Goal: Transaction & Acquisition: Obtain resource

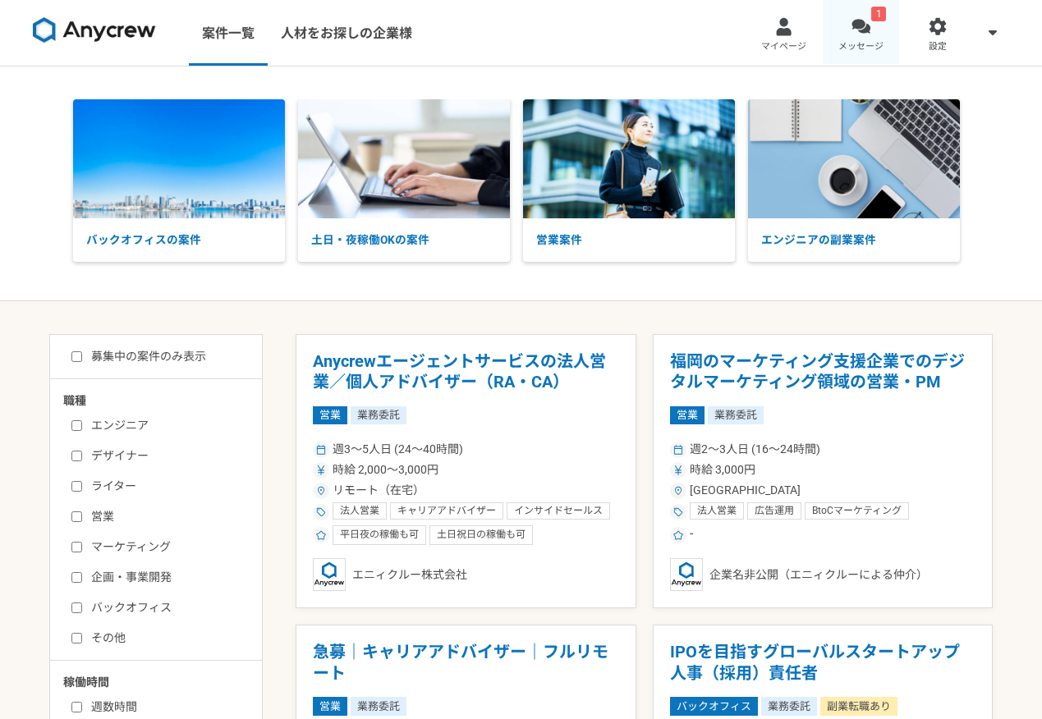
click at [869, 30] on div at bounding box center [861, 26] width 19 height 19
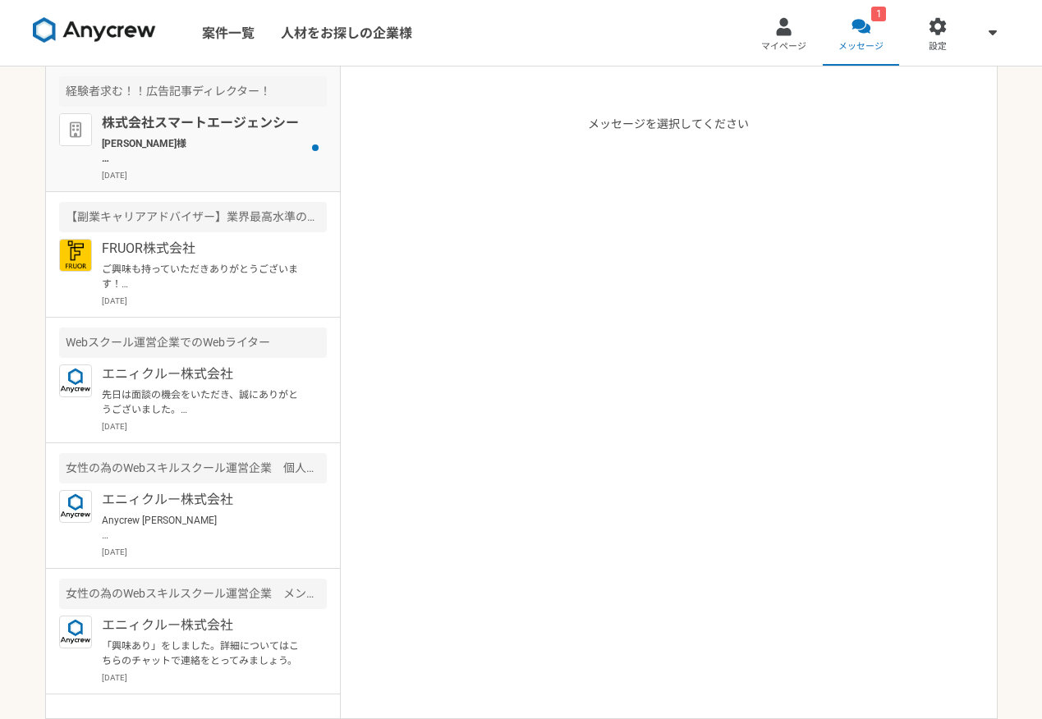
click at [260, 177] on p "[DATE]" at bounding box center [214, 175] width 225 height 12
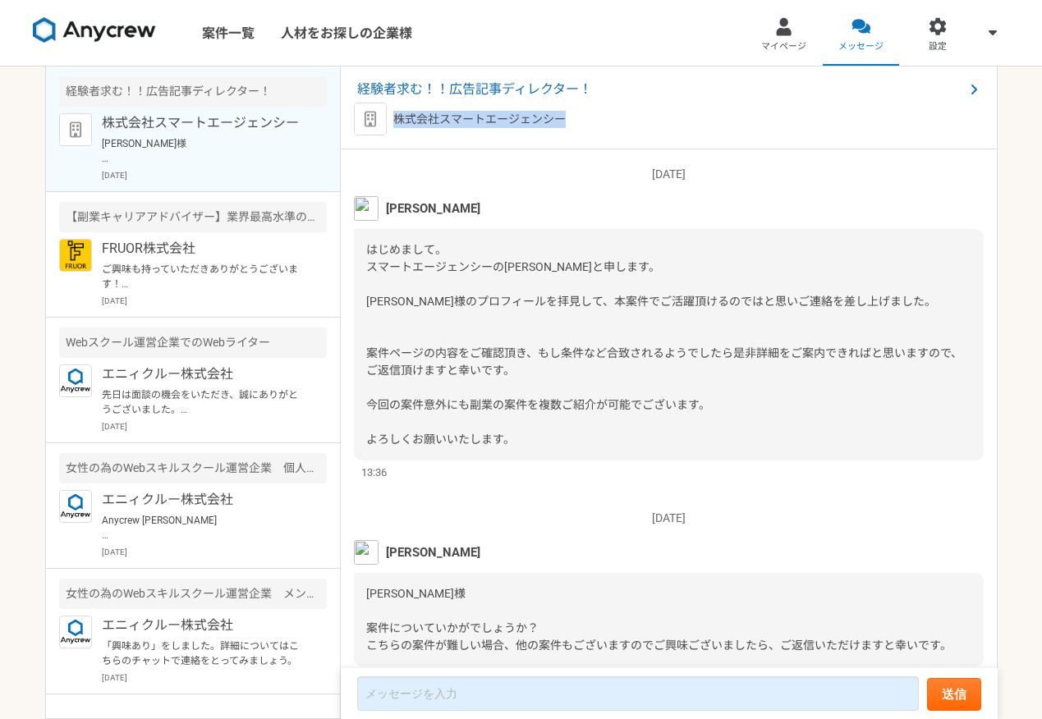
drag, startPoint x: 564, startPoint y: 119, endPoint x: 395, endPoint y: 116, distance: 169.2
click at [395, 116] on div "株式会社スマートエージェンシー" at bounding box center [669, 119] width 630 height 33
copy p "株式会社スマートエージェンシー"
click at [434, 95] on span "経験者求む！！広告記事ディレクター！" at bounding box center [660, 90] width 607 height 20
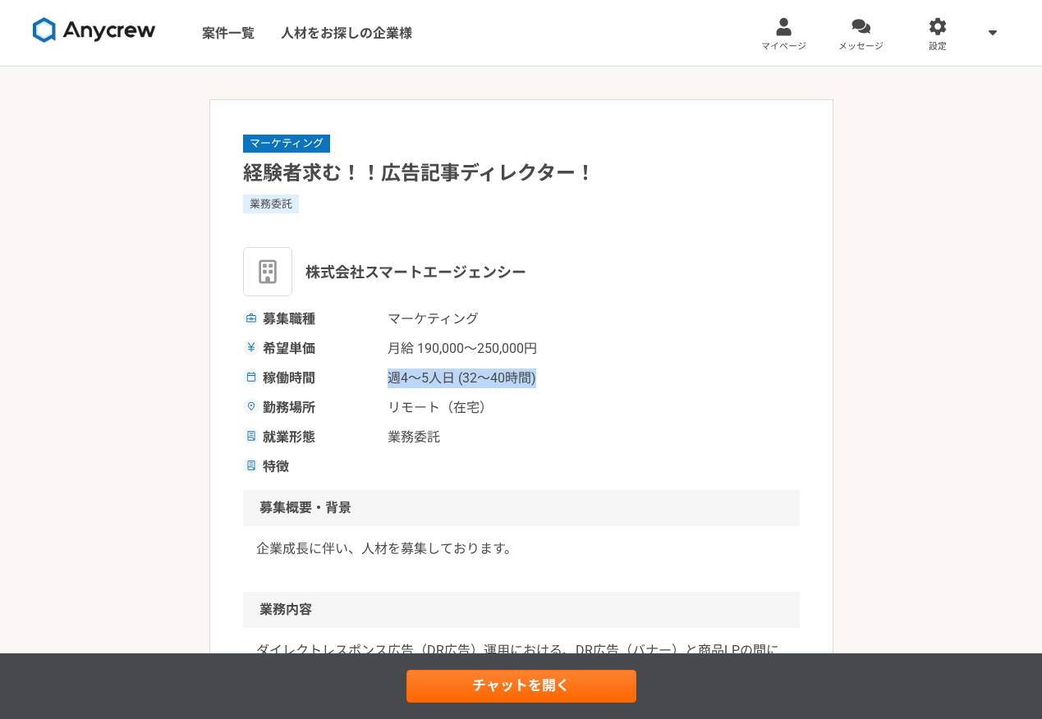
drag, startPoint x: 379, startPoint y: 379, endPoint x: 558, endPoint y: 379, distance: 179.0
click at [558, 379] on div "稼働時間 週4〜5人日 (32〜40時間)" at bounding box center [521, 379] width 557 height 20
copy div "稼働時間 週4〜5人日 (32〜40時間)"
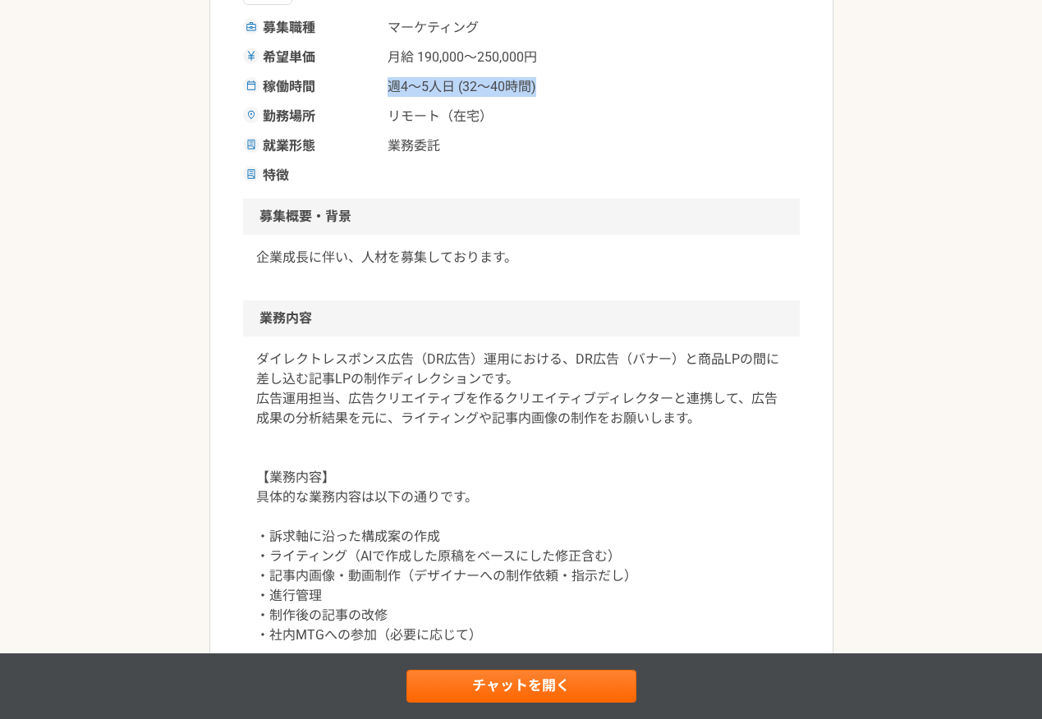
scroll to position [461, 0]
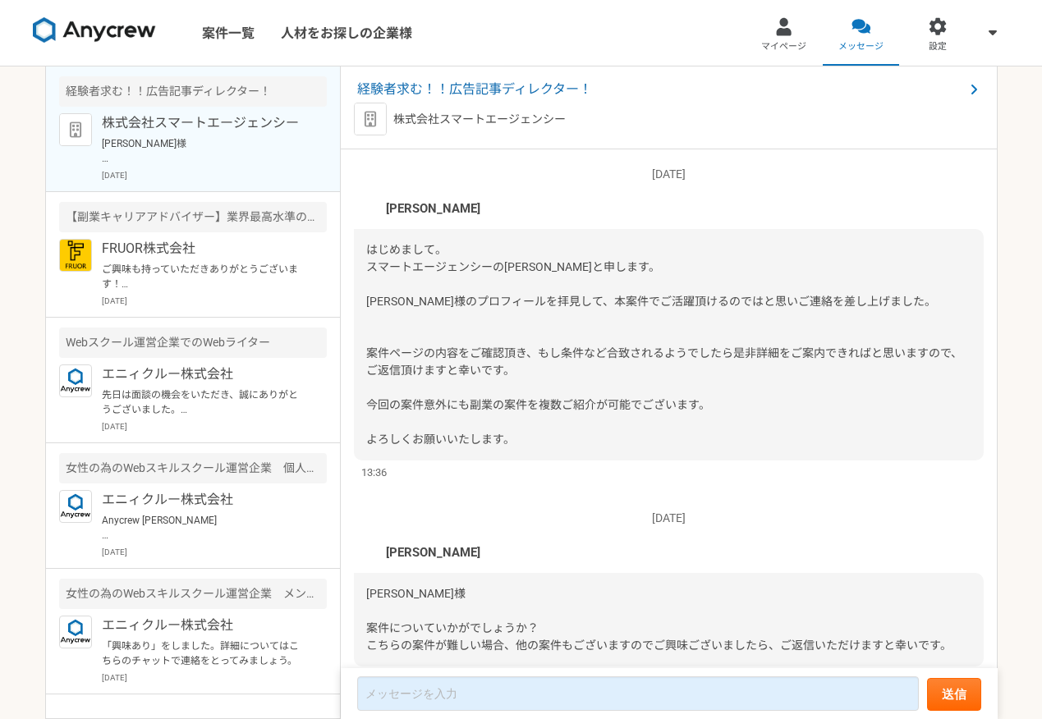
scroll to position [66, 0]
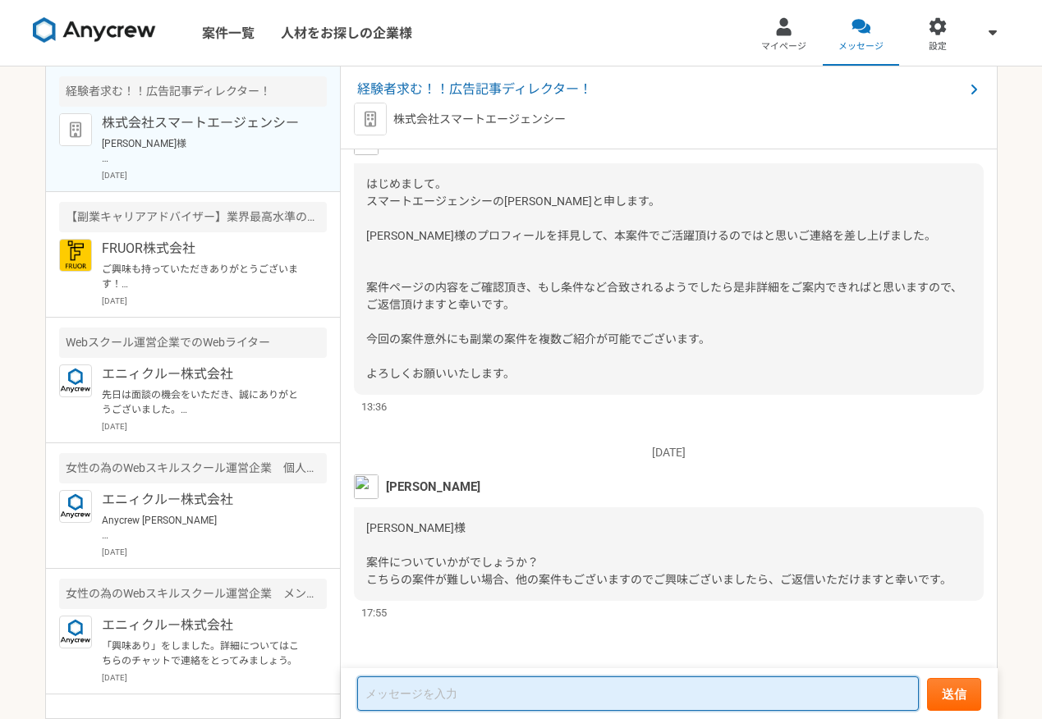
click at [388, 701] on textarea at bounding box center [638, 694] width 562 height 34
paste textarea "ご連絡いただきありがとうございます。 大変魅力的な案件でございますが、現在の他業務との兼ね合いにより、週32〜40時間の稼働時間を確保することが難しい状況でご…"
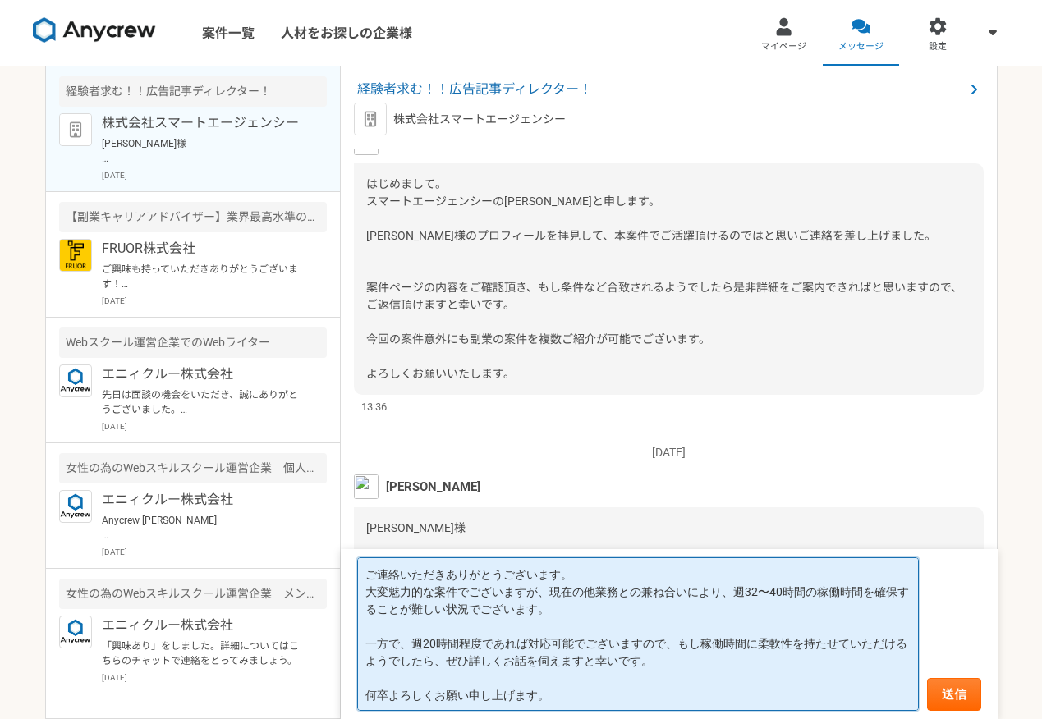
scroll to position [0, 0]
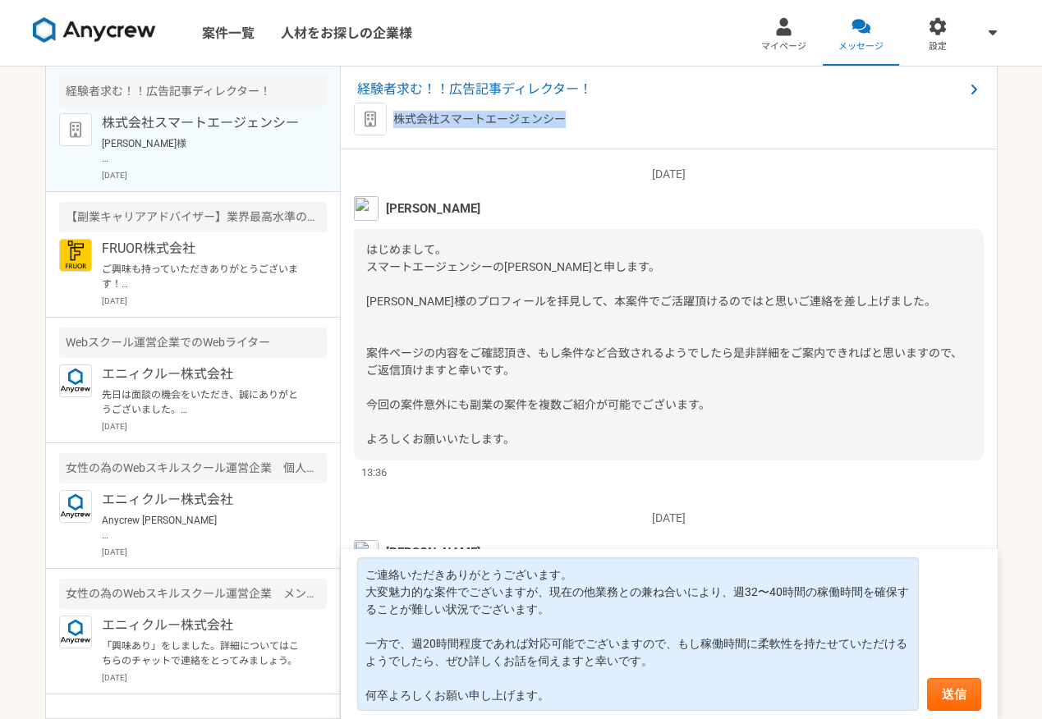
drag, startPoint x: 568, startPoint y: 117, endPoint x: 394, endPoint y: 115, distance: 174.1
click at [394, 115] on div "株式会社スマートエージェンシー" at bounding box center [669, 119] width 630 height 33
copy p "株式会社スマートエージェンシー"
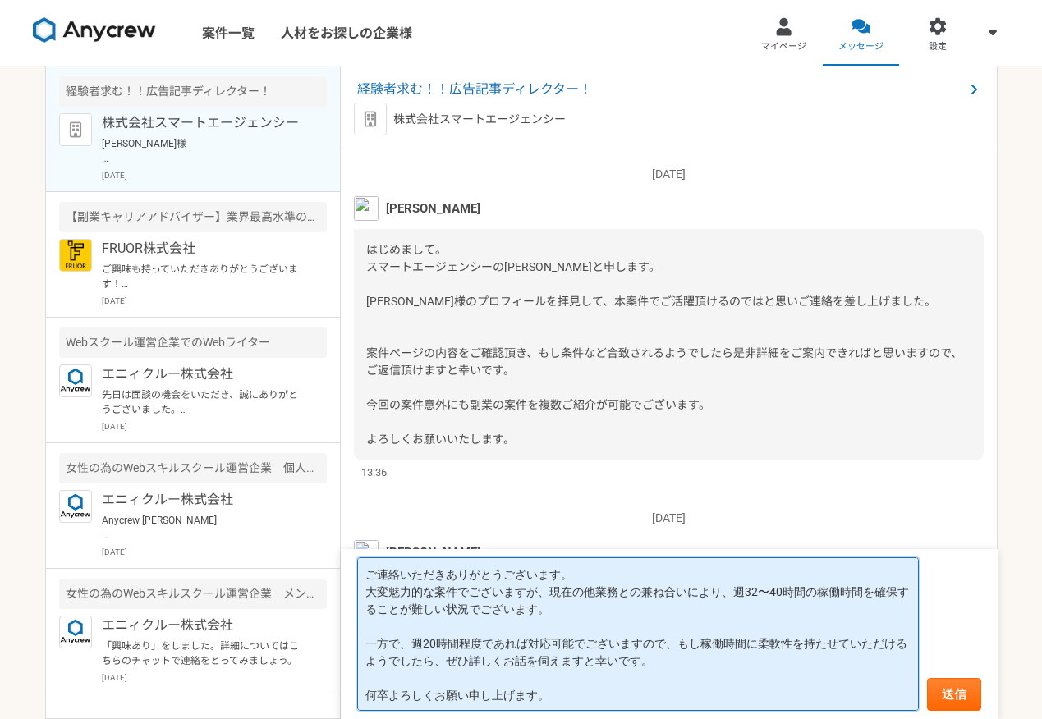
click at [368, 577] on textarea "ご連絡いただきありがとうございます。 大変魅力的な案件でございますが、現在の他業務との兼ね合いにより、週32〜40時間の稼働時間を確保することが難しい状況でご…" at bounding box center [638, 635] width 562 height 154
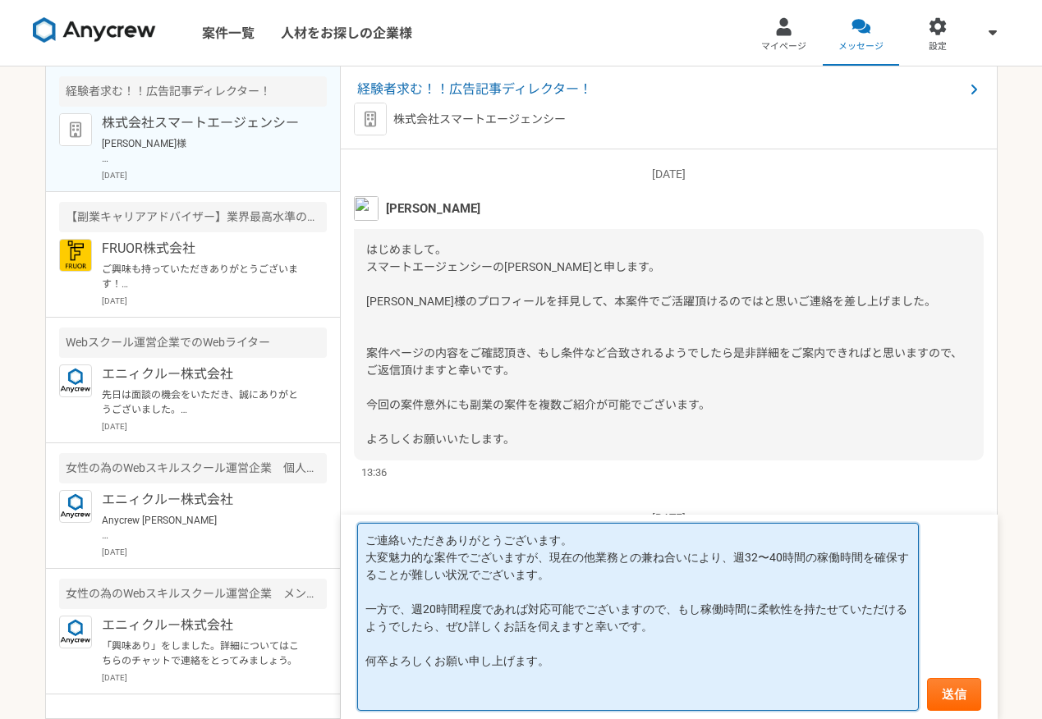
paste textarea "株式会社スマートエージェンシー"
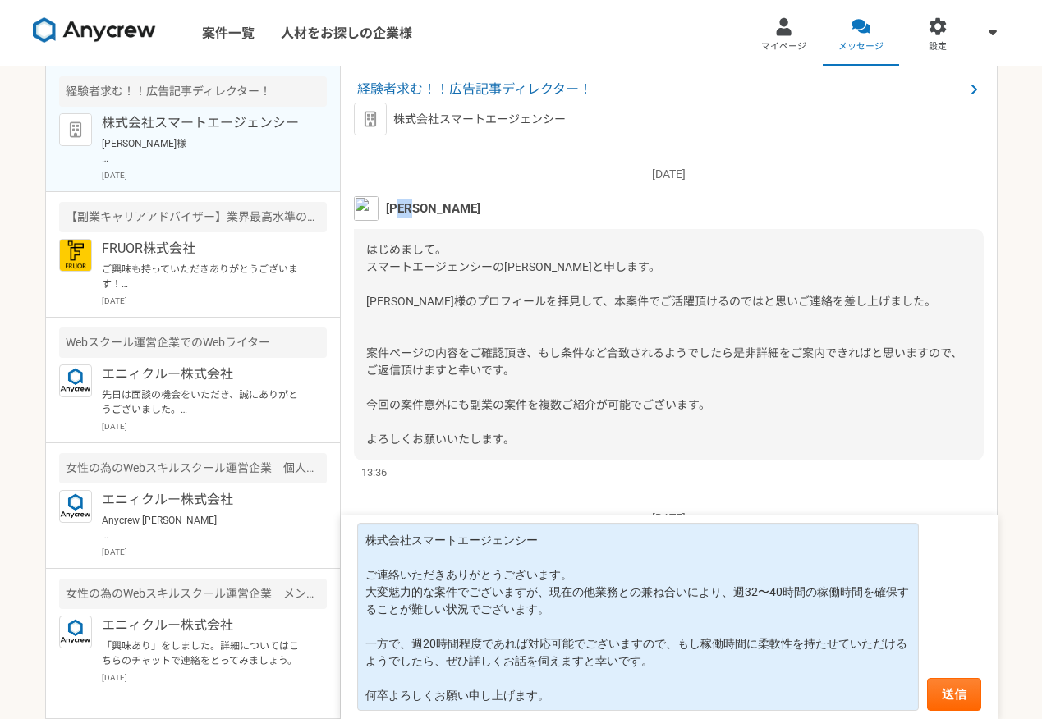
drag, startPoint x: 439, startPoint y: 212, endPoint x: 410, endPoint y: 209, distance: 28.9
click at [409, 209] on div "[PERSON_NAME]" at bounding box center [669, 208] width 630 height 25
click at [449, 209] on div "[PERSON_NAME]" at bounding box center [669, 208] width 630 height 25
drag, startPoint x: 444, startPoint y: 209, endPoint x: 386, endPoint y: 209, distance: 58.3
click at [386, 209] on div "[PERSON_NAME]" at bounding box center [669, 208] width 630 height 25
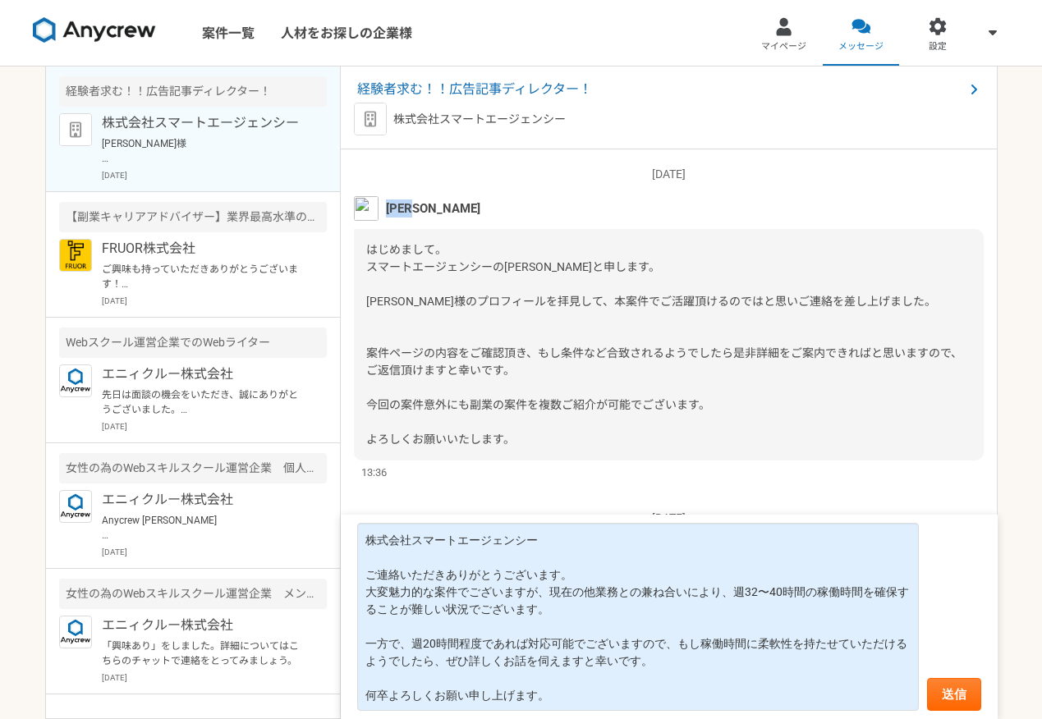
copy span "[PERSON_NAME]"
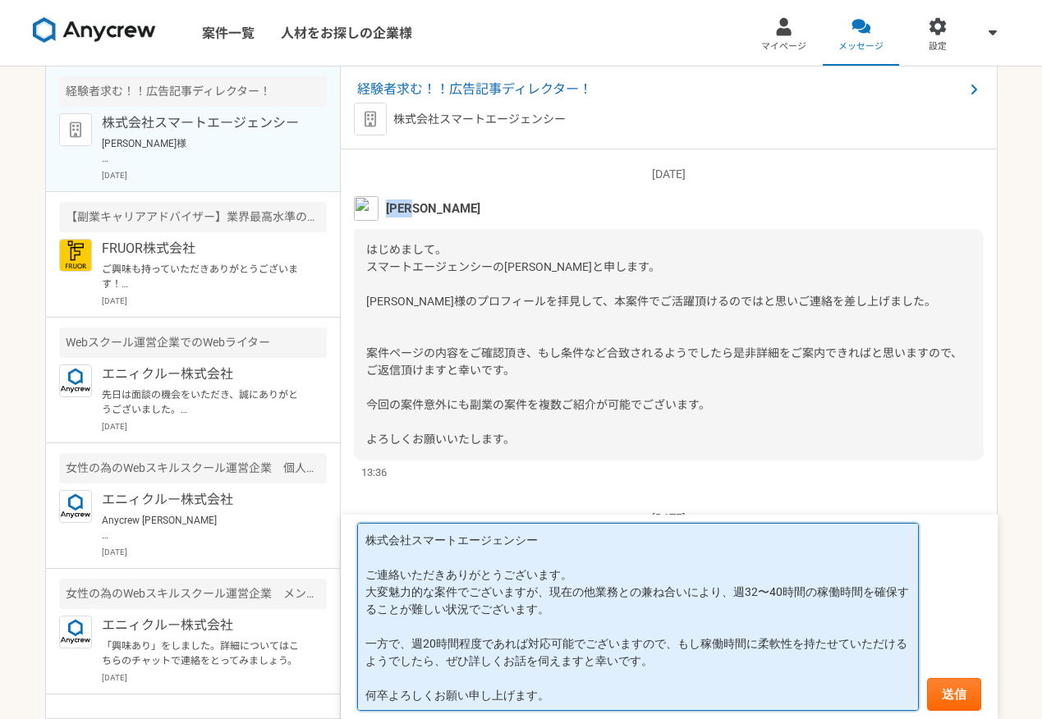
click at [543, 541] on textarea "株式会社スマートエージェンシー ご連絡いただきありがとうございます。 大変魅力的な案件でございますが、現在の他業務との兼ね合いにより、週32〜40時間の稼働時…" at bounding box center [638, 617] width 562 height 188
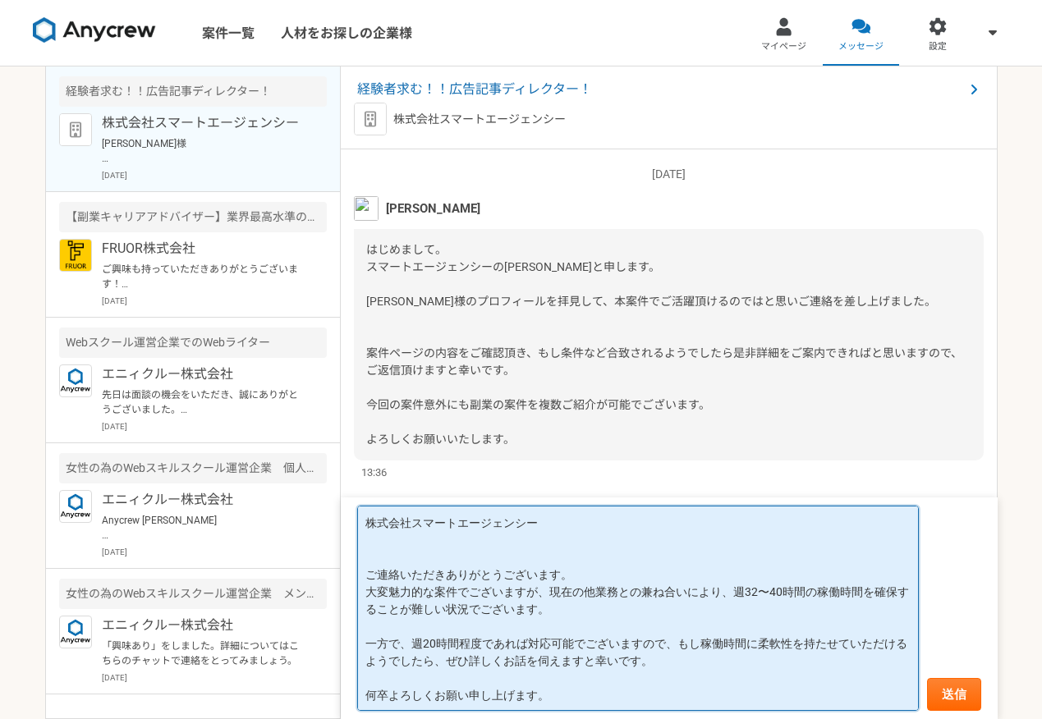
paste textarea "[PERSON_NAME]"
click at [584, 575] on textarea "株式会社スマートエージェンシー [PERSON_NAME] ご連絡いただきありがとうございます。 大変魅力的な案件でございますが、現在の他業務との兼ね合いによ…" at bounding box center [638, 608] width 562 height 205
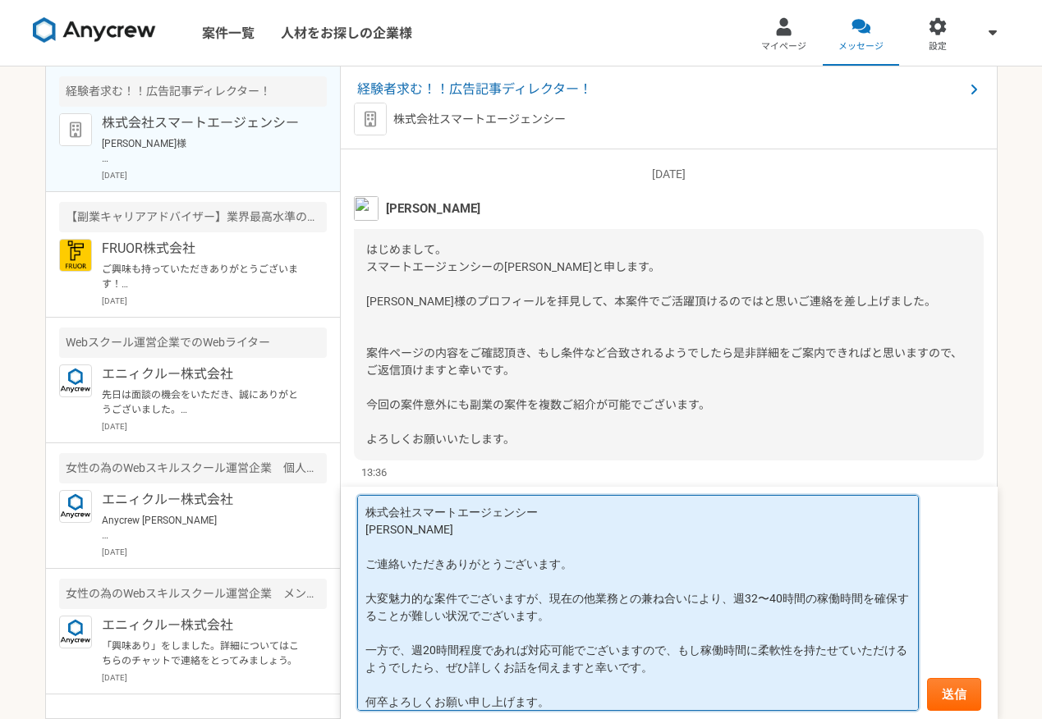
scroll to position [8, 0]
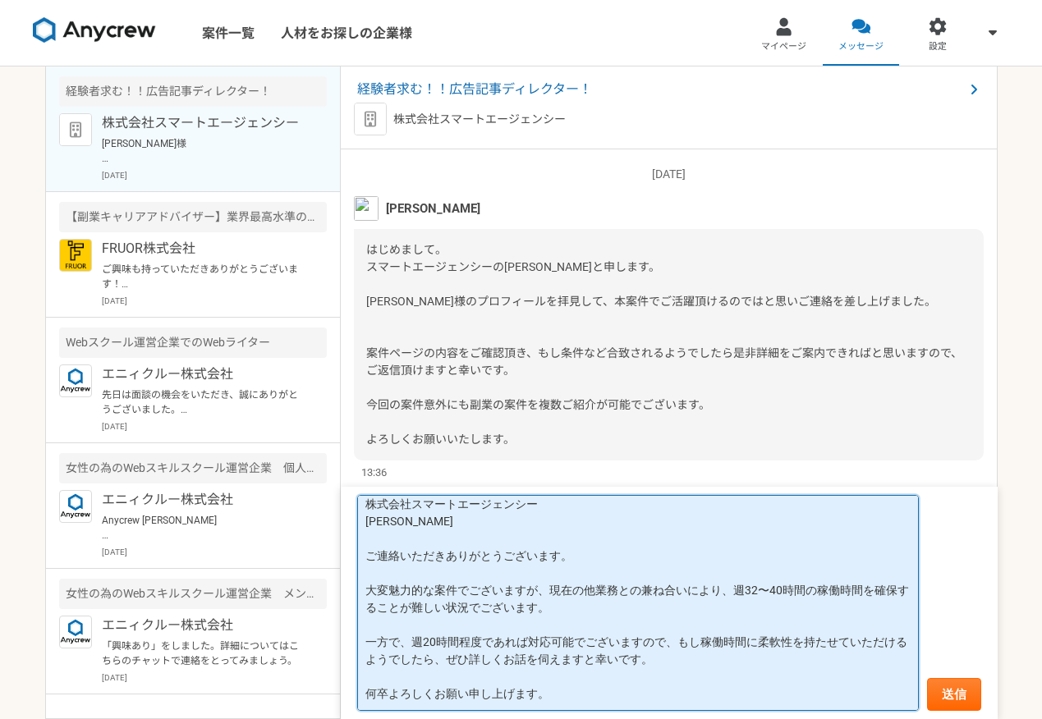
click at [411, 641] on textarea "株式会社スマートエージェンシー [PERSON_NAME] ご連絡いただきありがとうございます。 大変魅力的な案件でございますが、現在の他業務との兼ね合いによ…" at bounding box center [638, 603] width 562 height 216
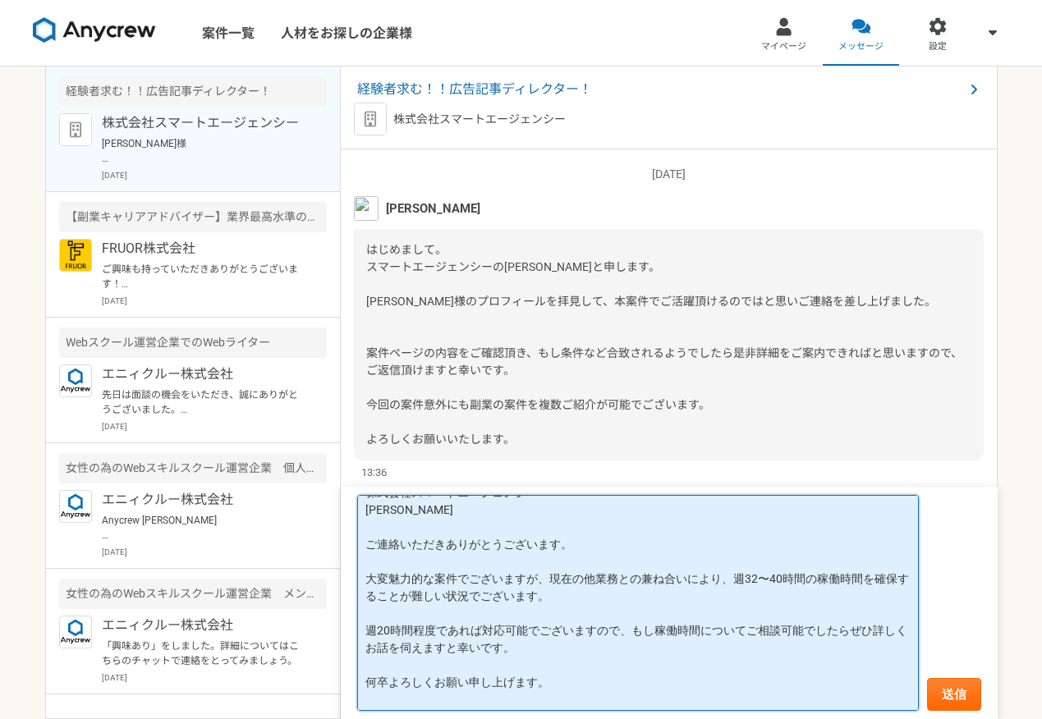
scroll to position [43, 0]
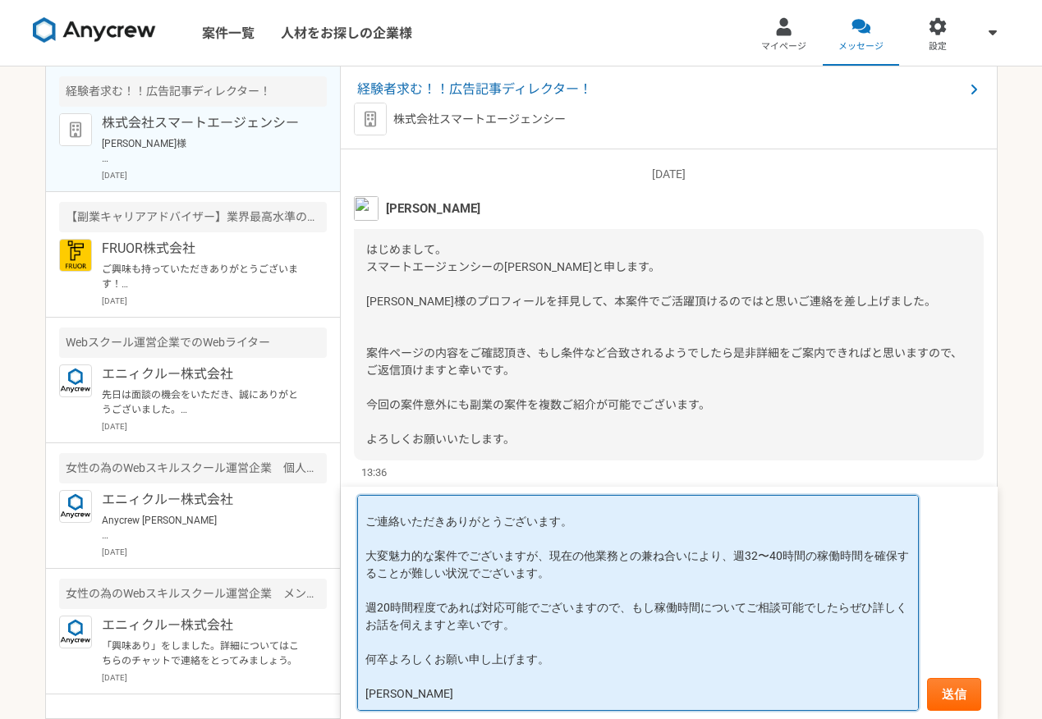
click at [506, 610] on textarea "株式会社スマートエージェンシー [PERSON_NAME] ご連絡いただきありがとうございます。 大変魅力的な案件でございますが、現在の他業務との兼ね合いによ…" at bounding box center [638, 603] width 562 height 216
click at [368, 656] on textarea "株式会社スマートエージェンシー [PERSON_NAME] ご連絡いただきありがとうございます。 大変魅力的な案件でございますが、現在の他業務との兼ね合いによ…" at bounding box center [638, 603] width 562 height 216
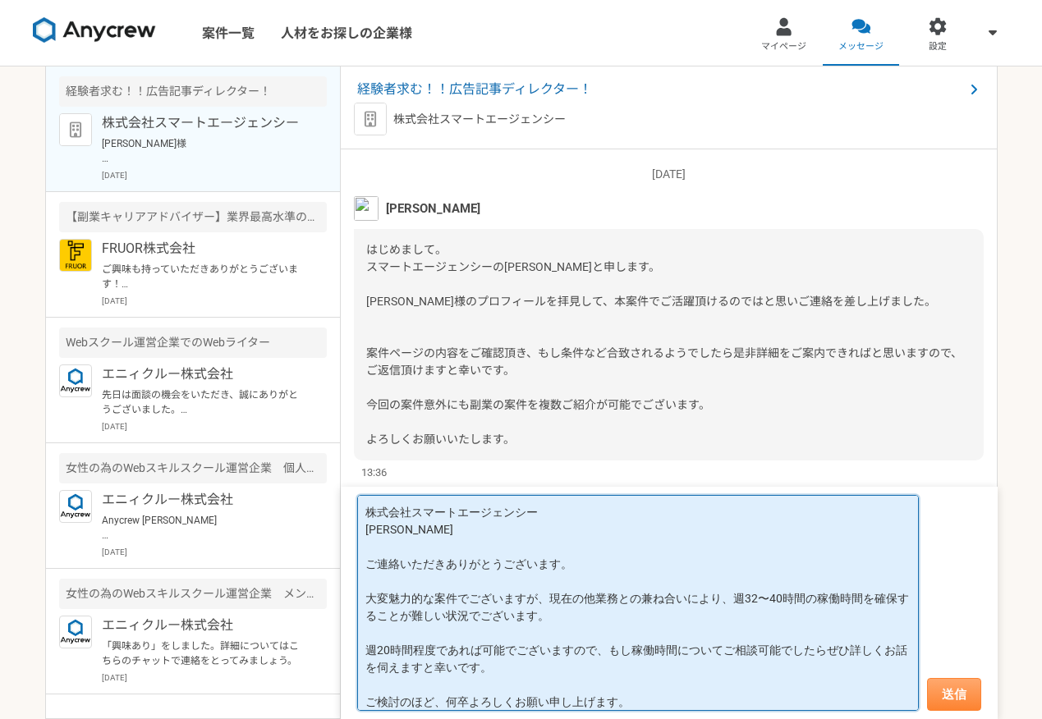
type textarea "株式会社スマートエージェンシー [PERSON_NAME] ご連絡いただきありがとうございます。 大変魅力的な案件でございますが、現在の他業務との兼ね合いによ…"
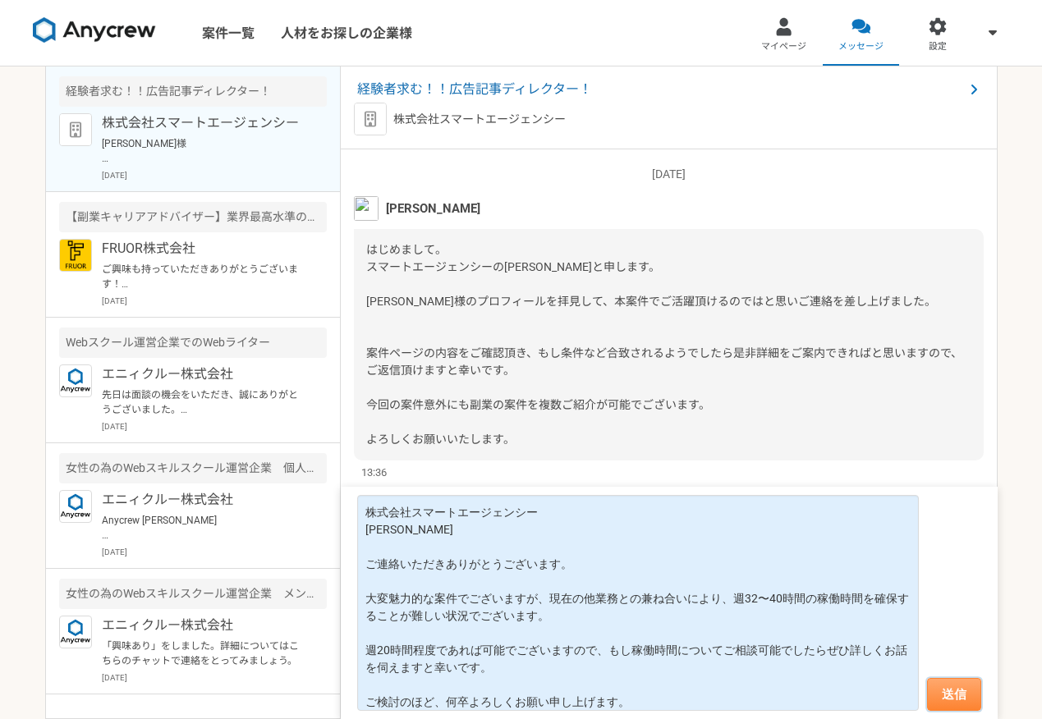
click at [940, 683] on button "送信" at bounding box center [954, 694] width 54 height 33
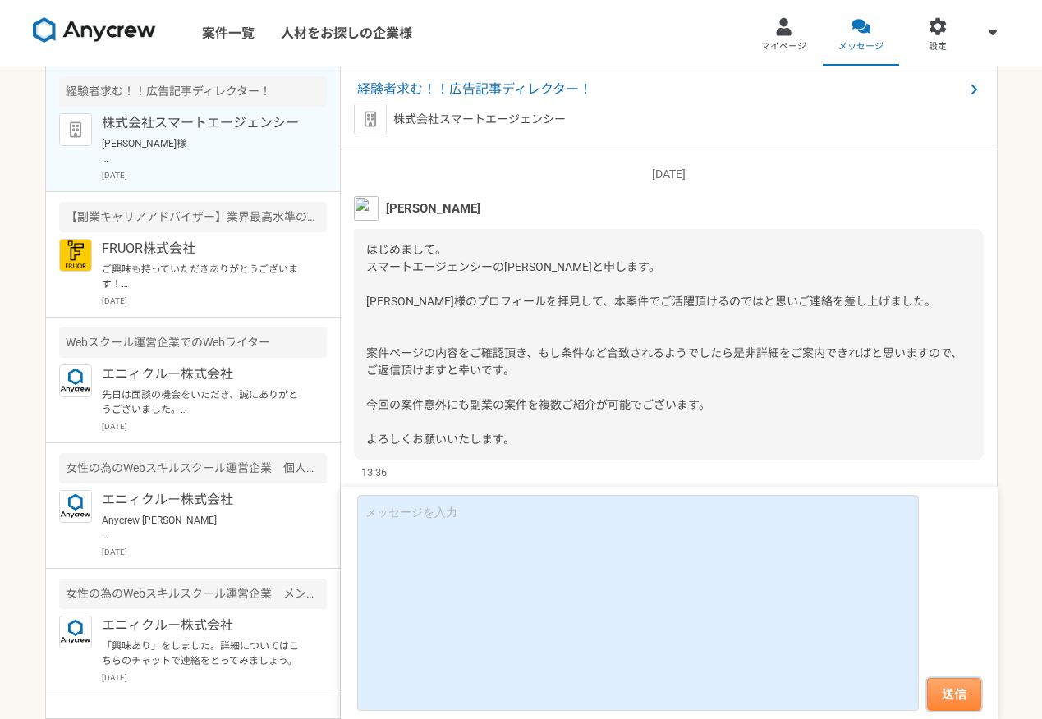
scroll to position [411, 0]
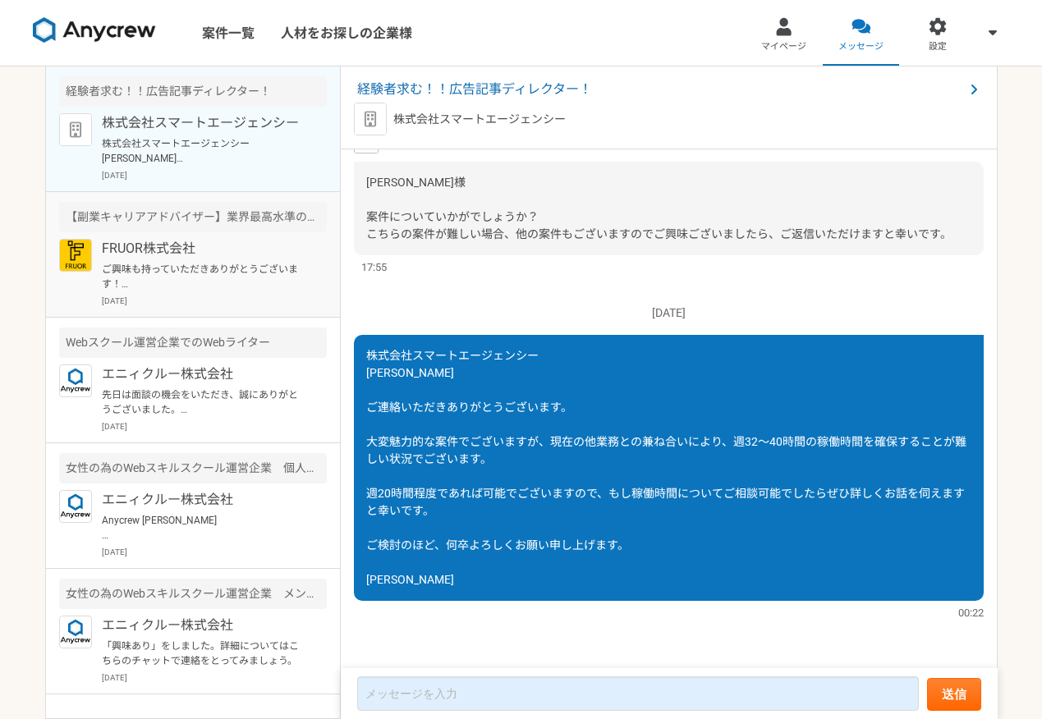
click at [240, 299] on p "[DATE]" at bounding box center [214, 301] width 225 height 12
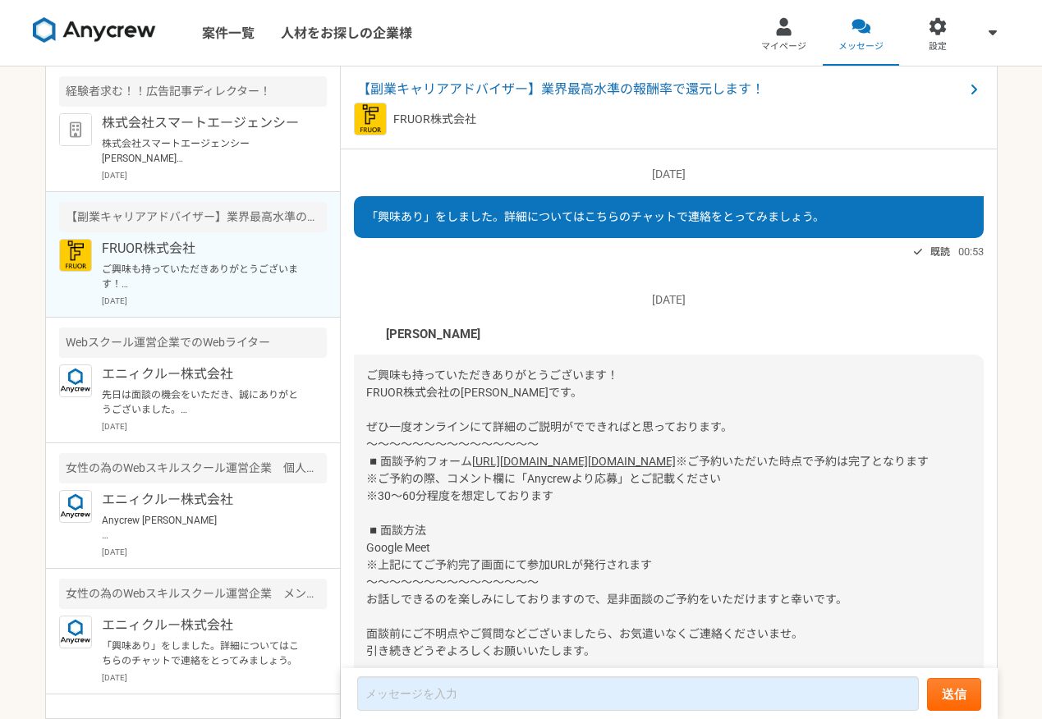
scroll to position [158, 0]
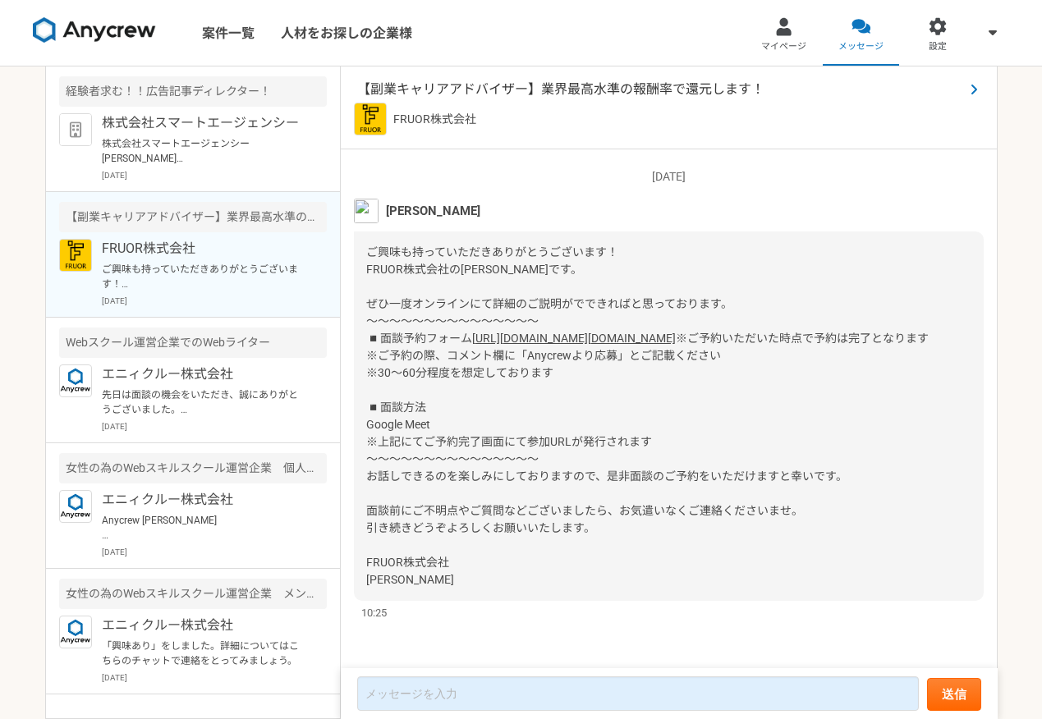
click at [426, 88] on span "【副業キャリアアドバイザー】業界最高水準の報酬率で還元します！" at bounding box center [660, 90] width 607 height 20
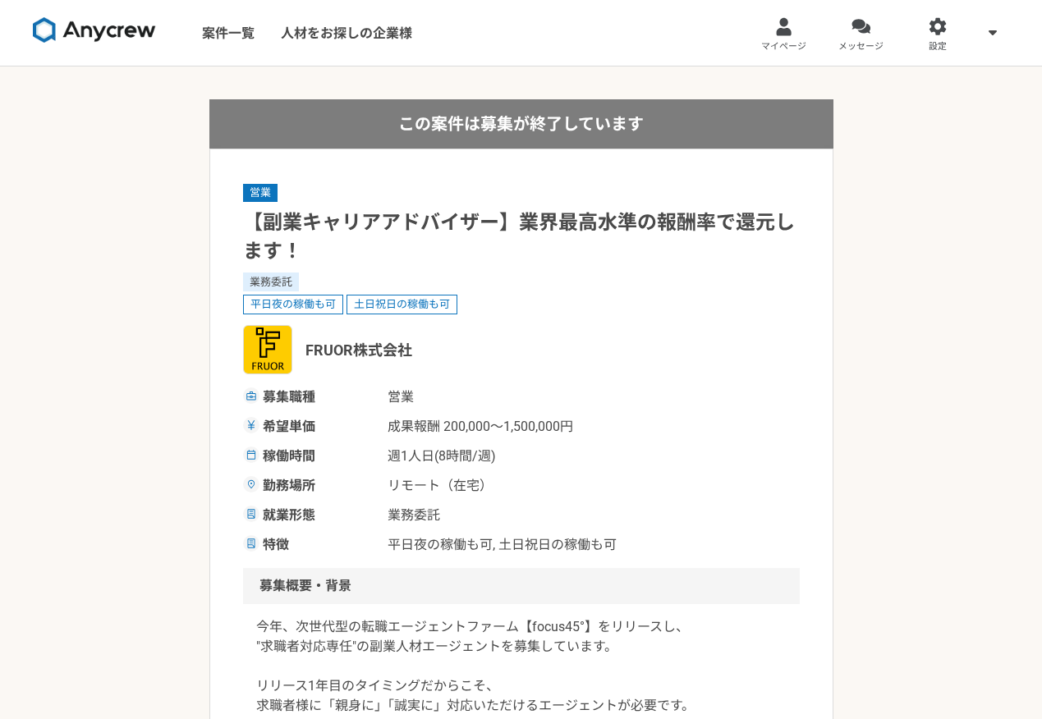
click at [126, 38] on img at bounding box center [94, 30] width 123 height 26
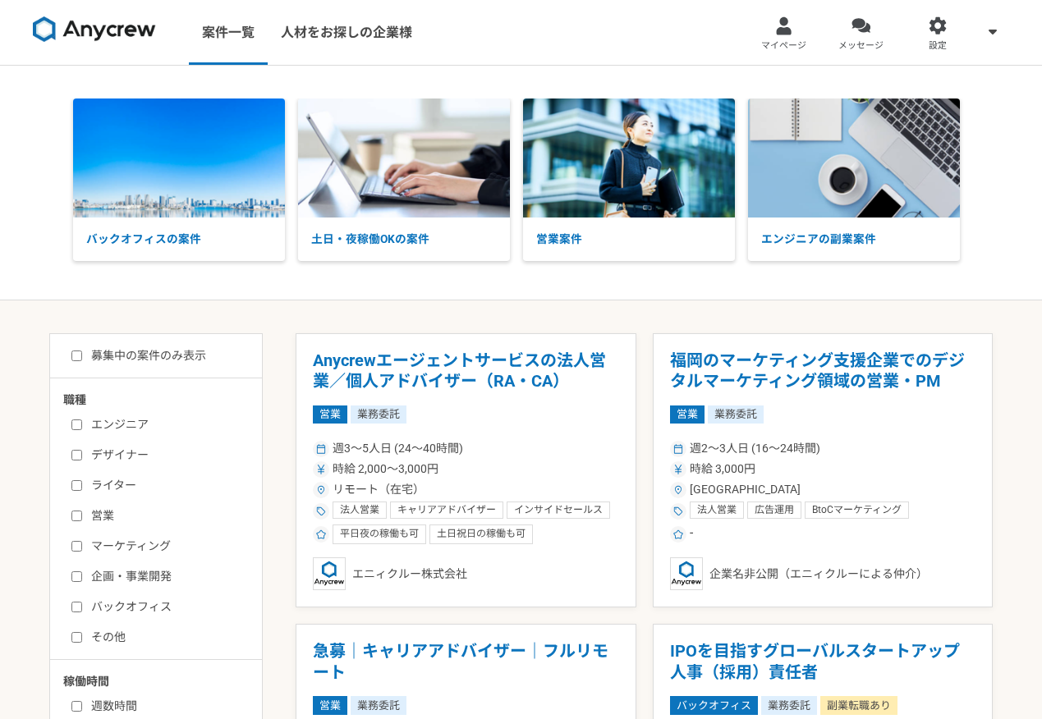
scroll to position [4, 0]
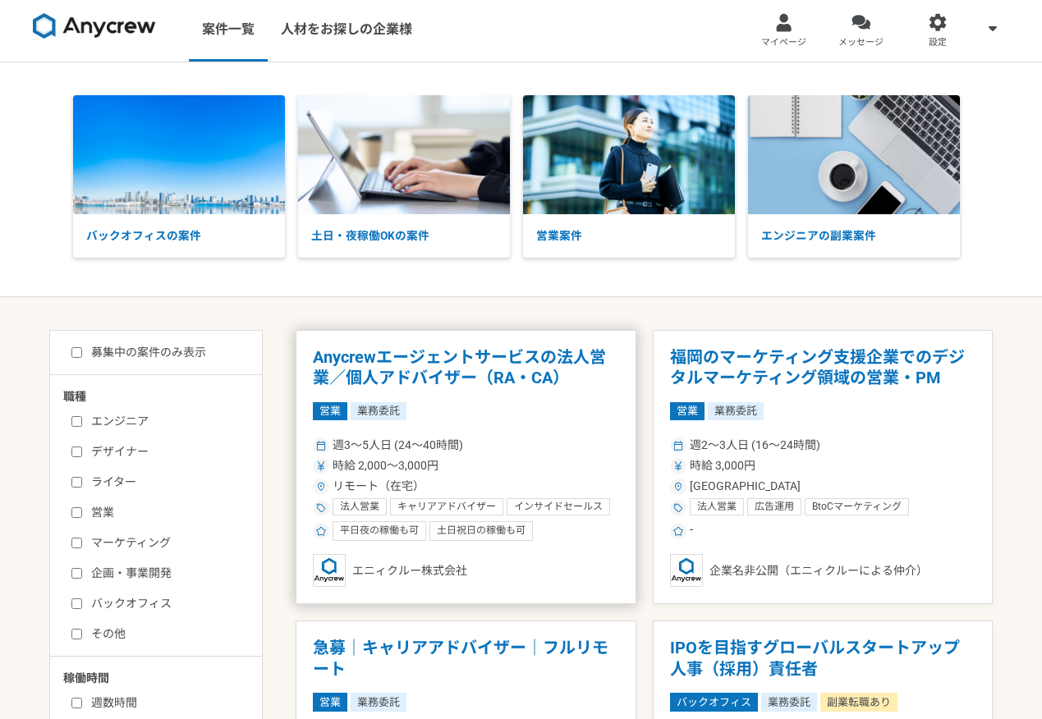
click at [399, 378] on h1 "Anycrewエージェントサービスの法人営業／個人アドバイザー（RA・CA）" at bounding box center [466, 368] width 306 height 42
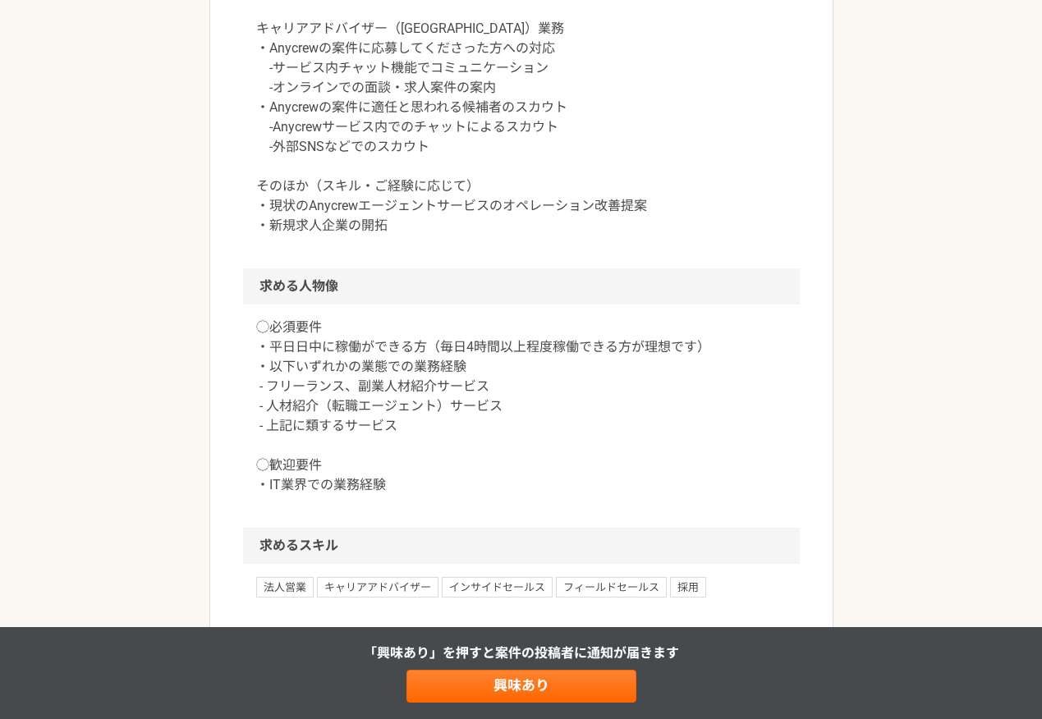
scroll to position [883, 0]
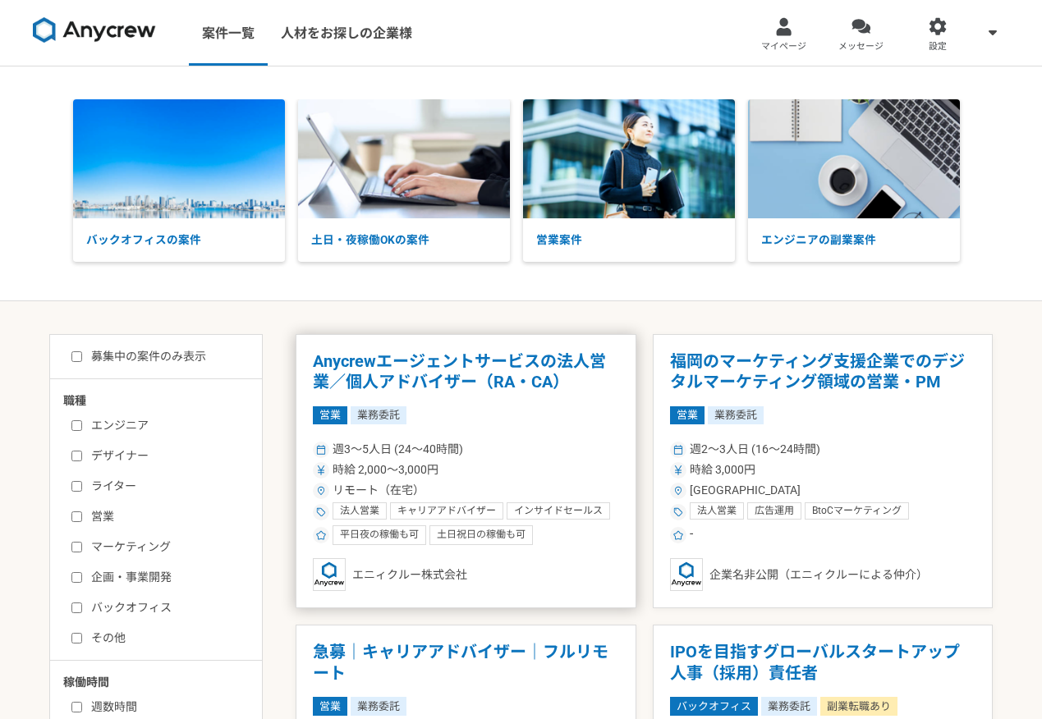
click at [465, 469] on div "時給 2,000〜3,000円" at bounding box center [466, 470] width 306 height 17
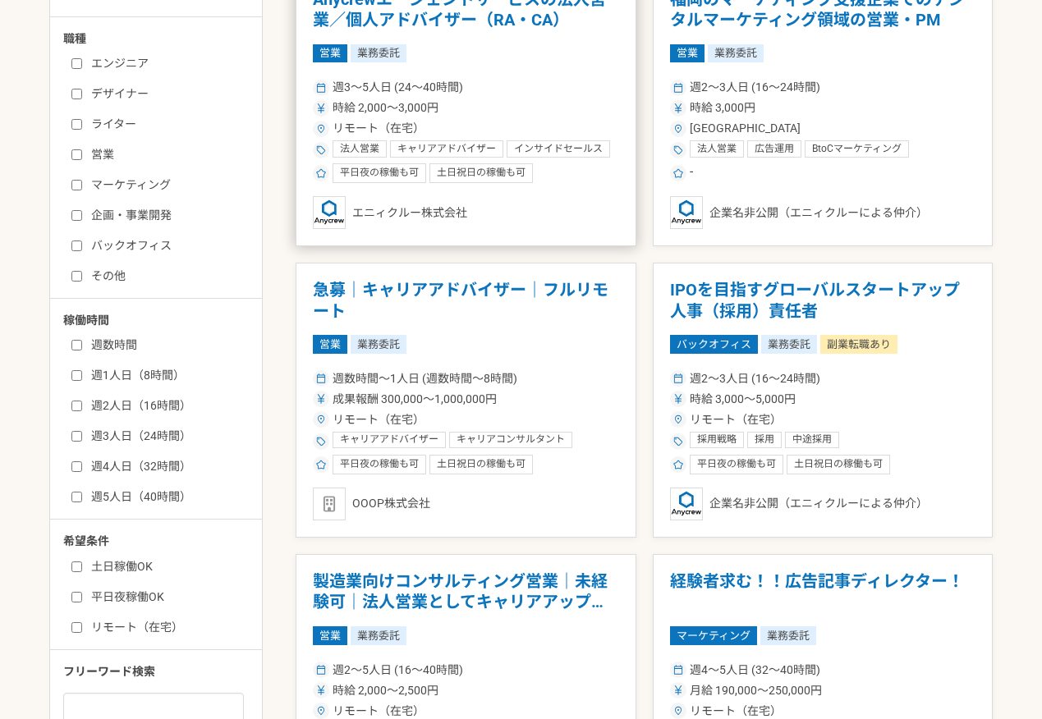
scroll to position [363, 0]
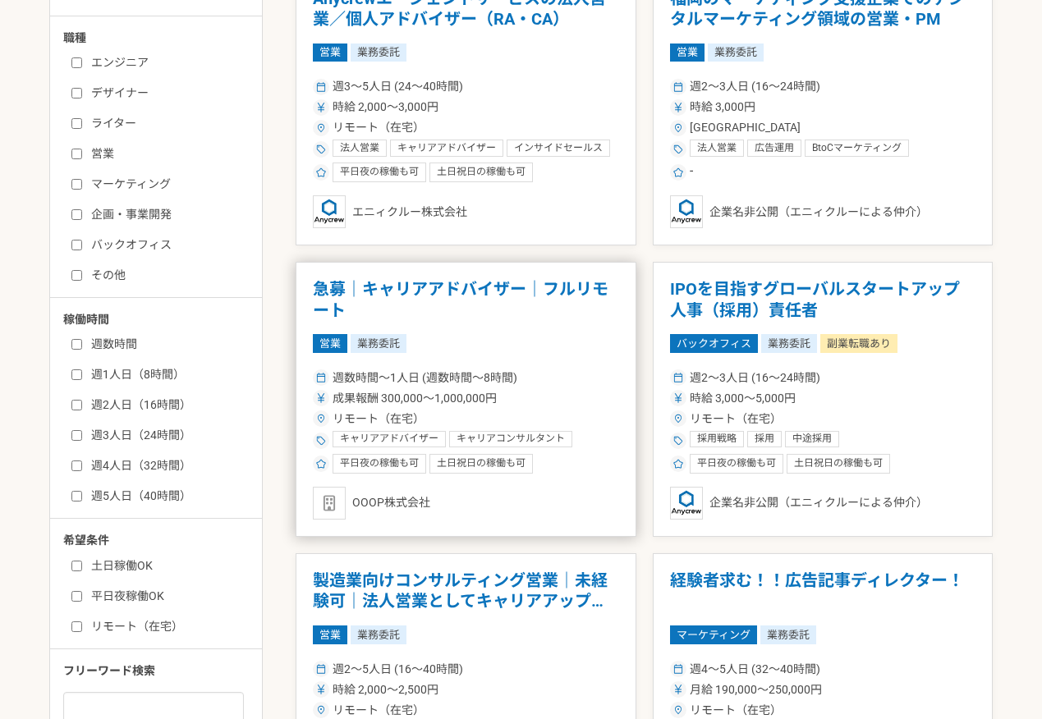
click at [456, 325] on article "急募｜キャリアアドバイザー｜フルリモート 営業 業務委託 週数時間〜1人日 (週数時間〜8時間) 成果報酬 300,000〜1,000,000円 リモート（在…" at bounding box center [466, 399] width 341 height 275
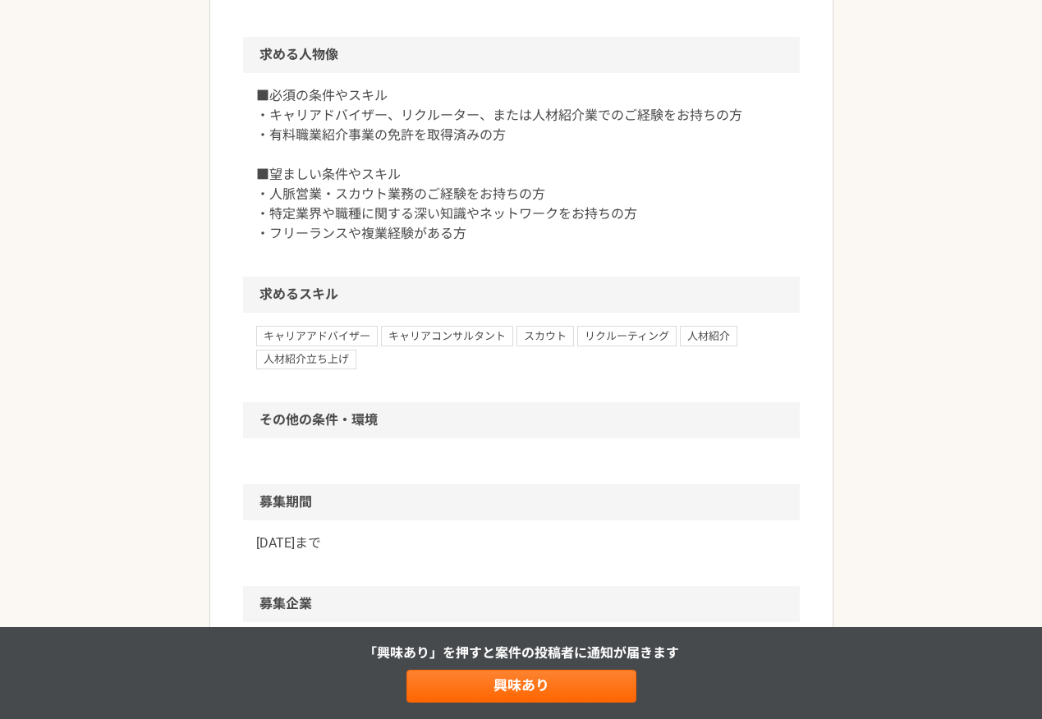
scroll to position [1000, 0]
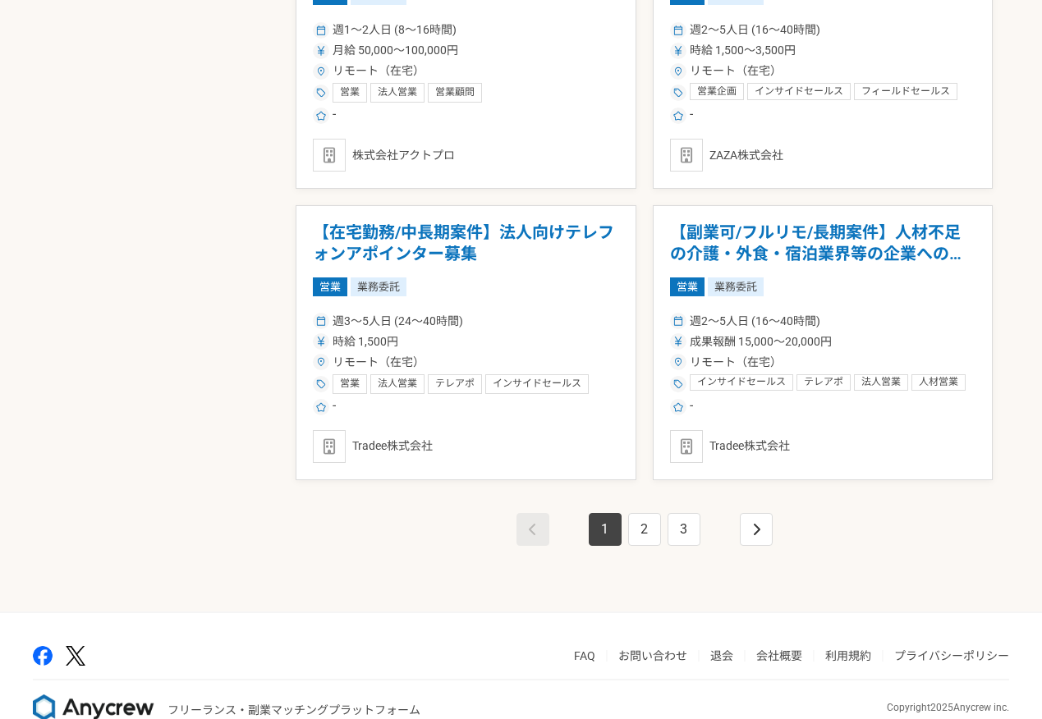
scroll to position [2784, 0]
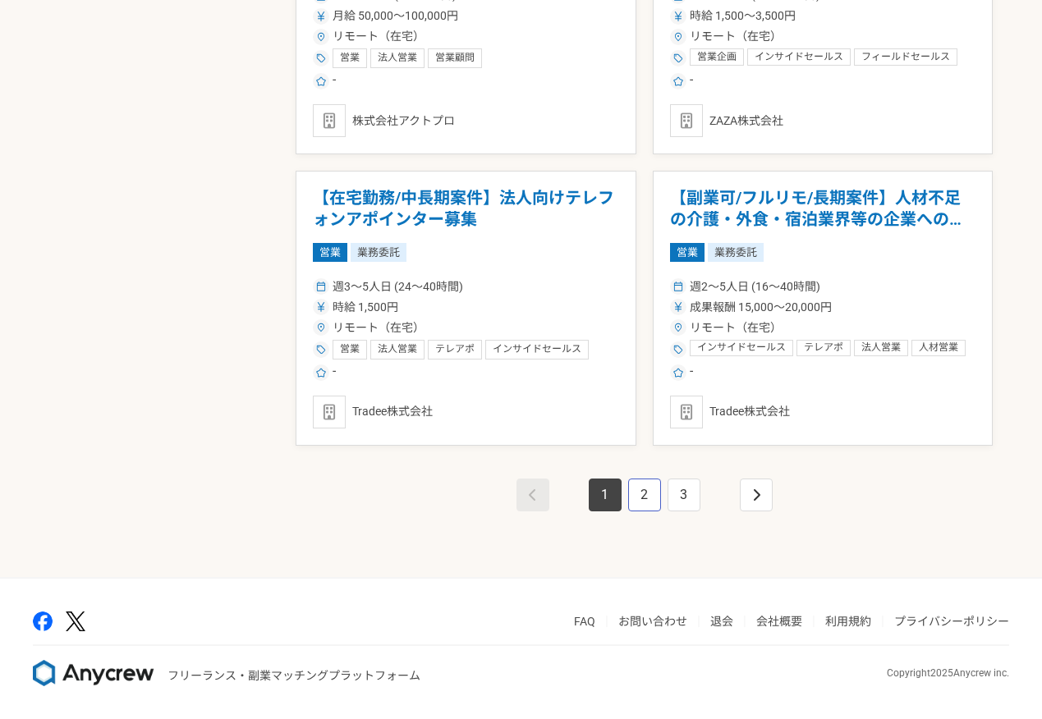
click at [641, 502] on link "2" at bounding box center [644, 495] width 33 height 33
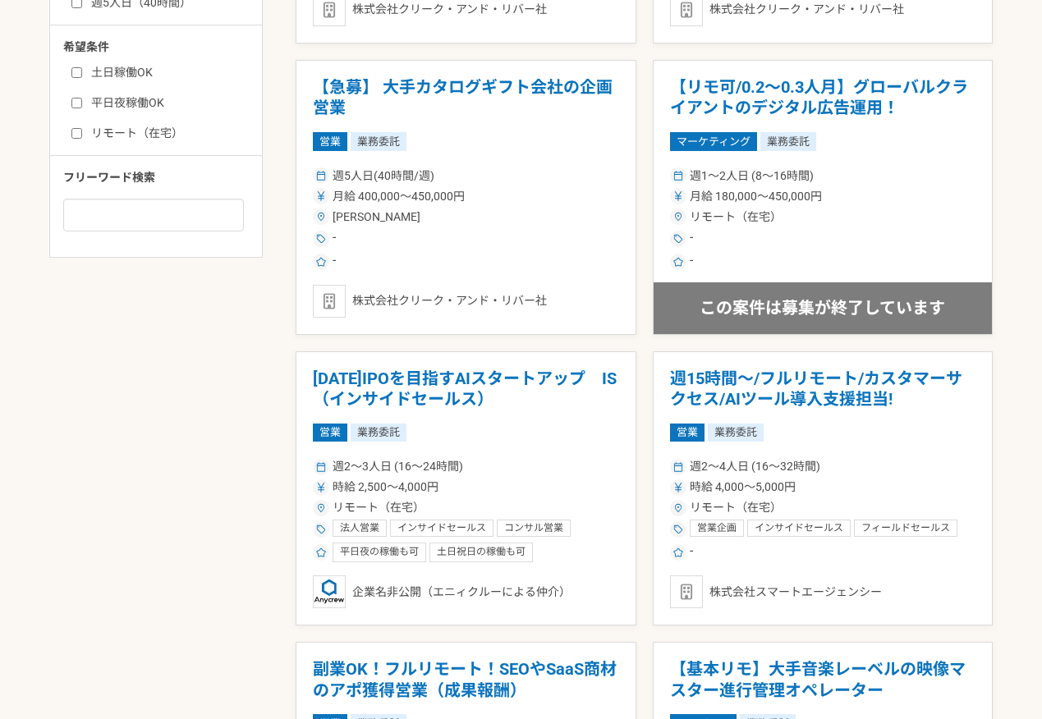
scroll to position [857, 0]
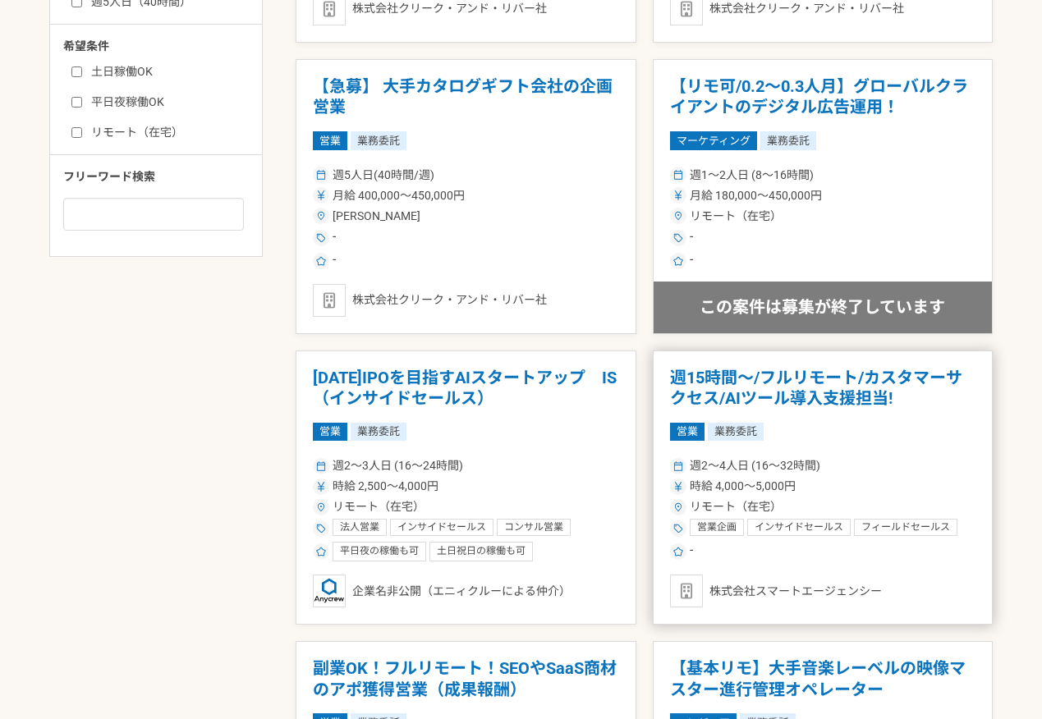
click at [828, 469] on div "週2〜4人日 (16〜32時間)" at bounding box center [823, 465] width 306 height 17
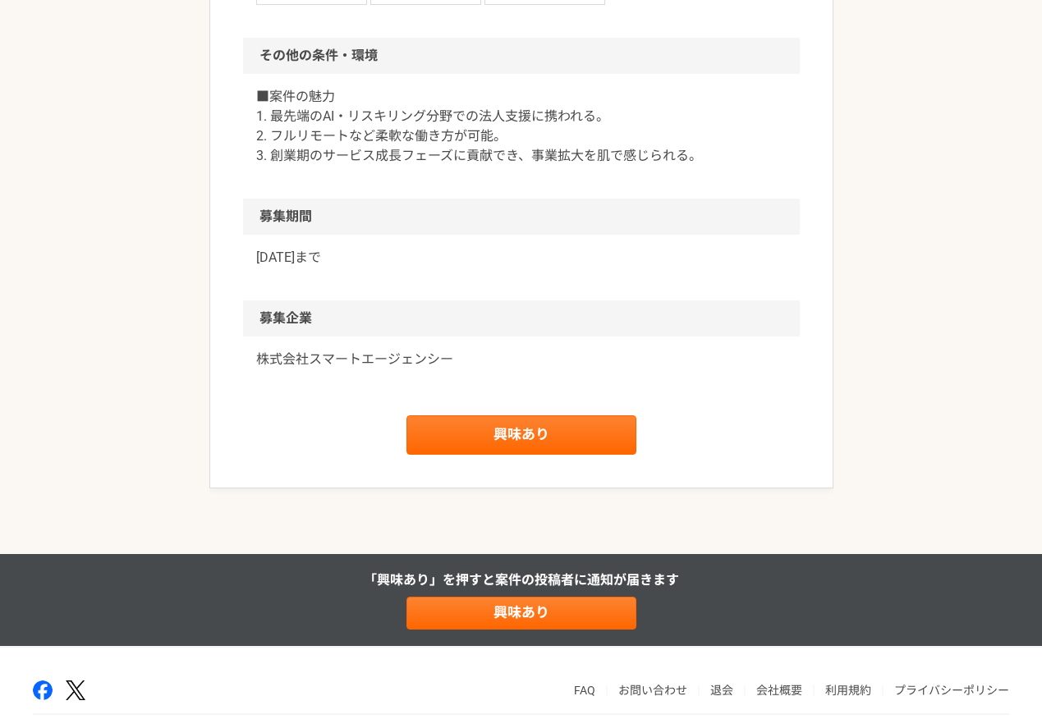
scroll to position [1116, 0]
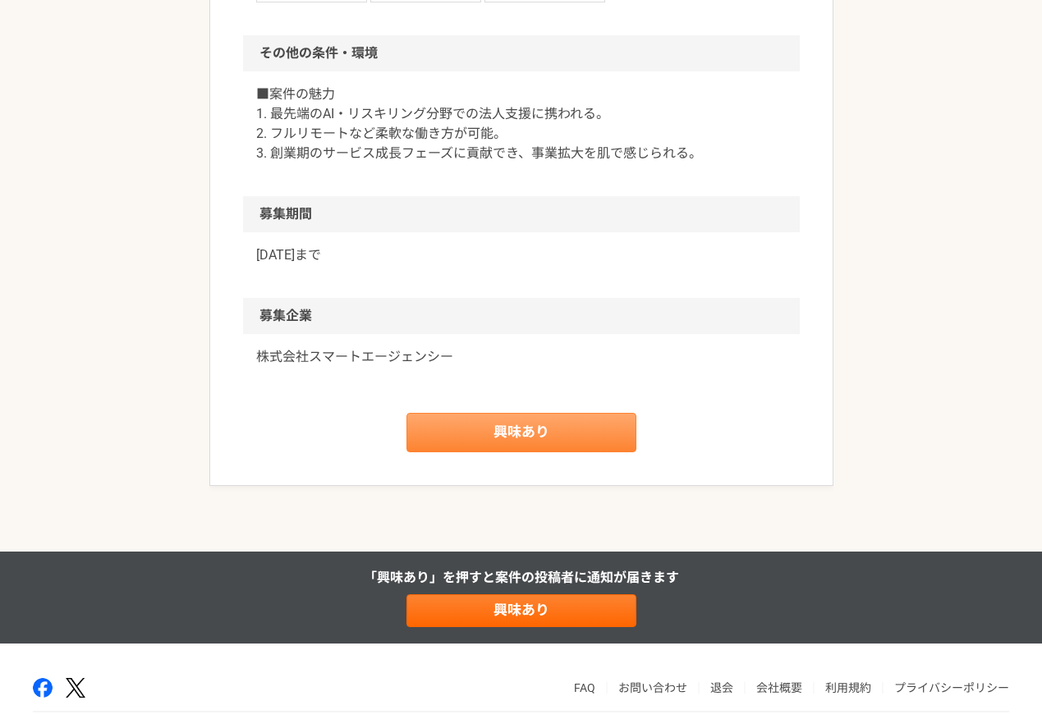
click at [563, 430] on link "興味あり" at bounding box center [522, 432] width 230 height 39
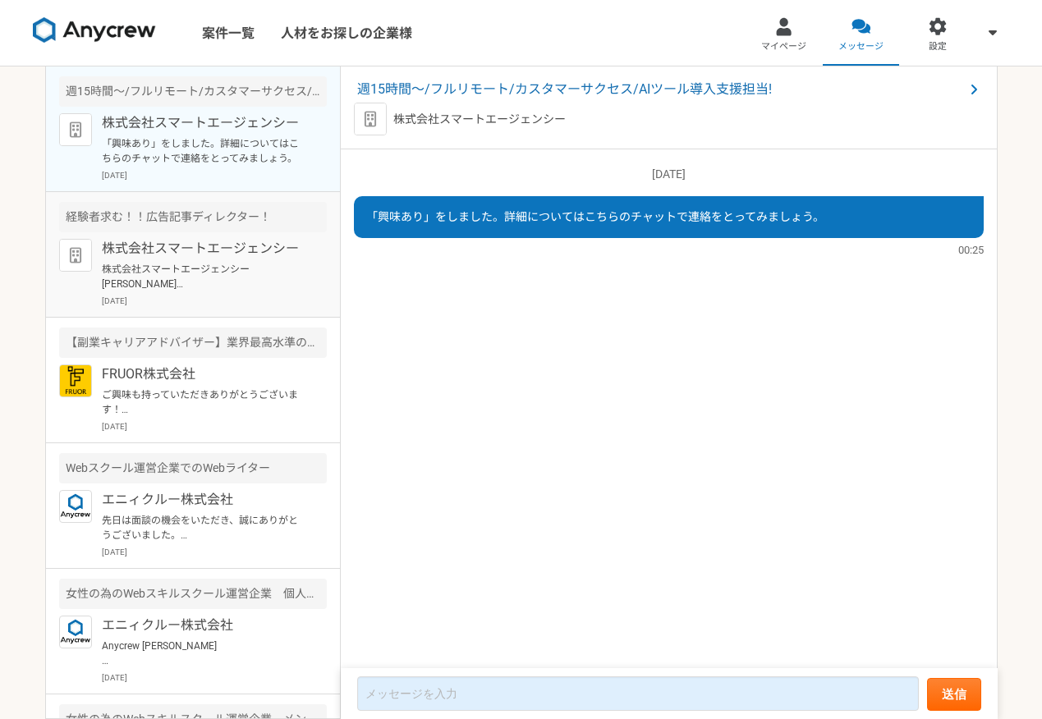
click at [259, 266] on p "株式会社スマートエージェンシー [PERSON_NAME] ご連絡いただきありがとうございます。 大変魅力的な案件でございますが、現在の他業務との兼ね合いによ…" at bounding box center [203, 277] width 203 height 30
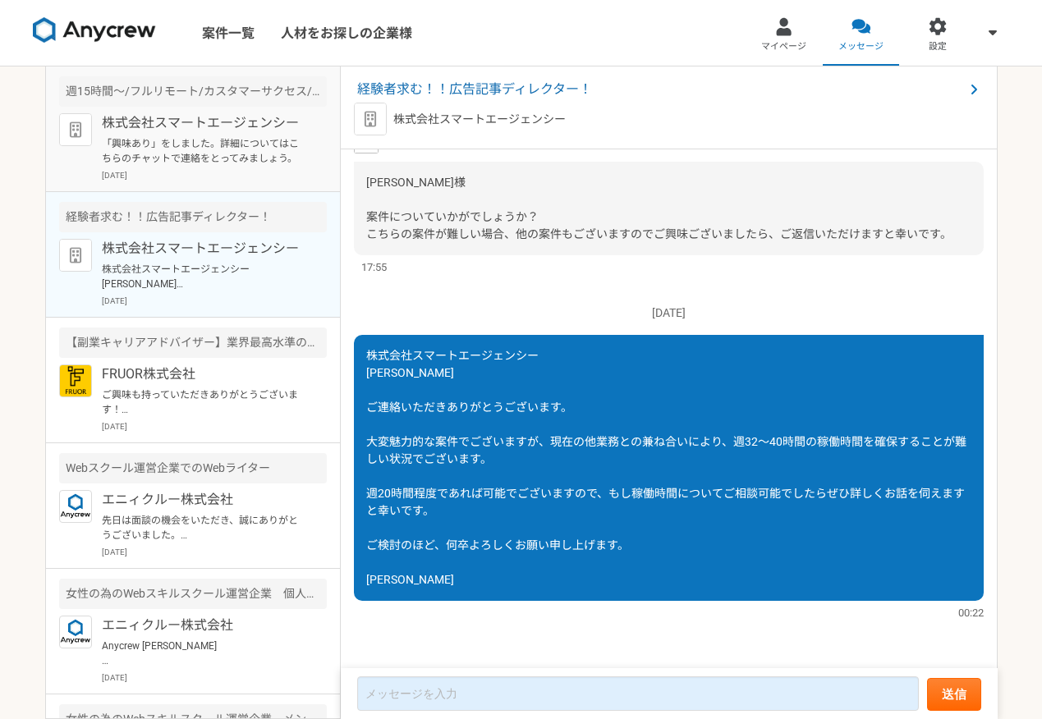
click at [268, 131] on p "株式会社スマートエージェンシー" at bounding box center [203, 123] width 203 height 20
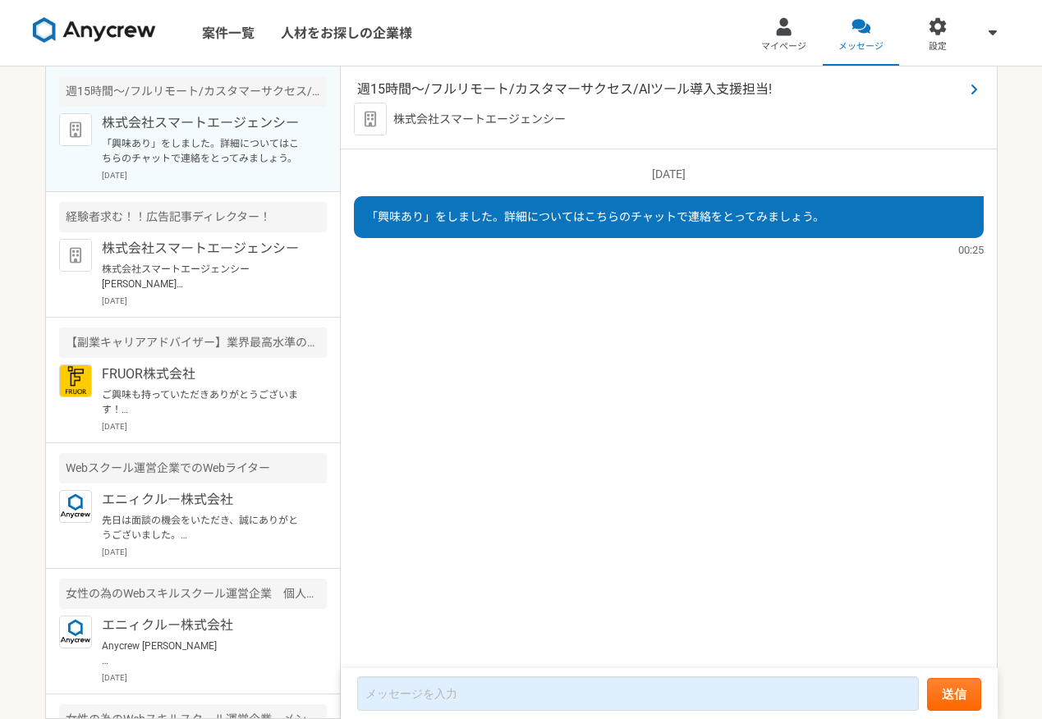
click at [434, 86] on span "週15時間〜/フルリモート/カスタマーサクセス/AIツール導入支援担当!" at bounding box center [660, 90] width 607 height 20
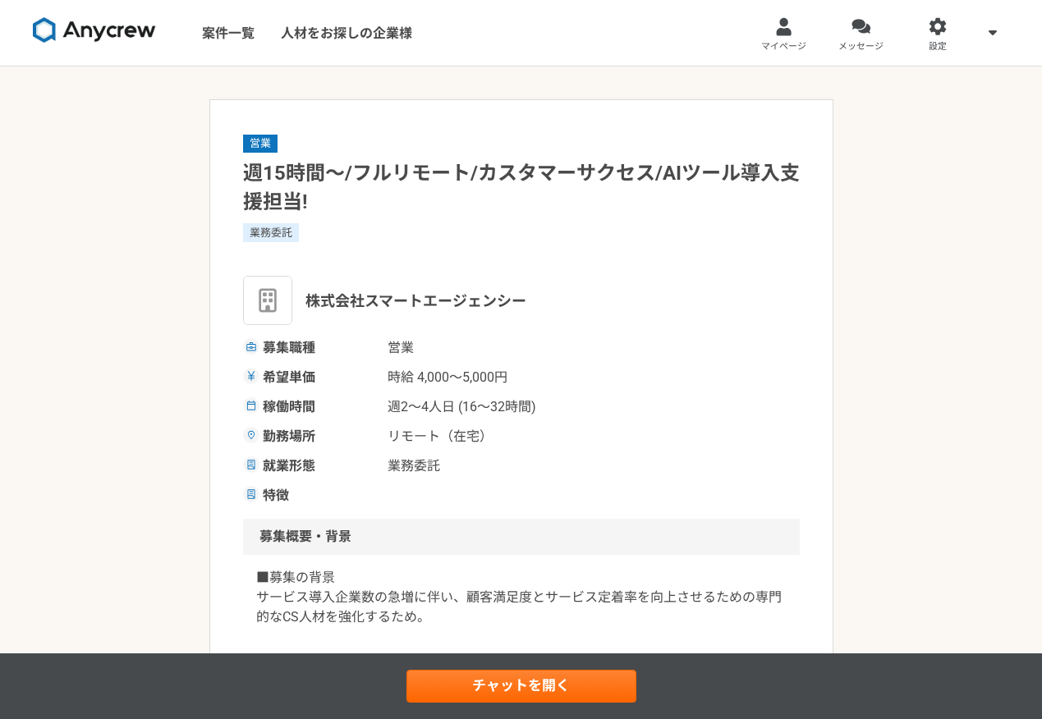
click at [80, 30] on img at bounding box center [94, 30] width 123 height 26
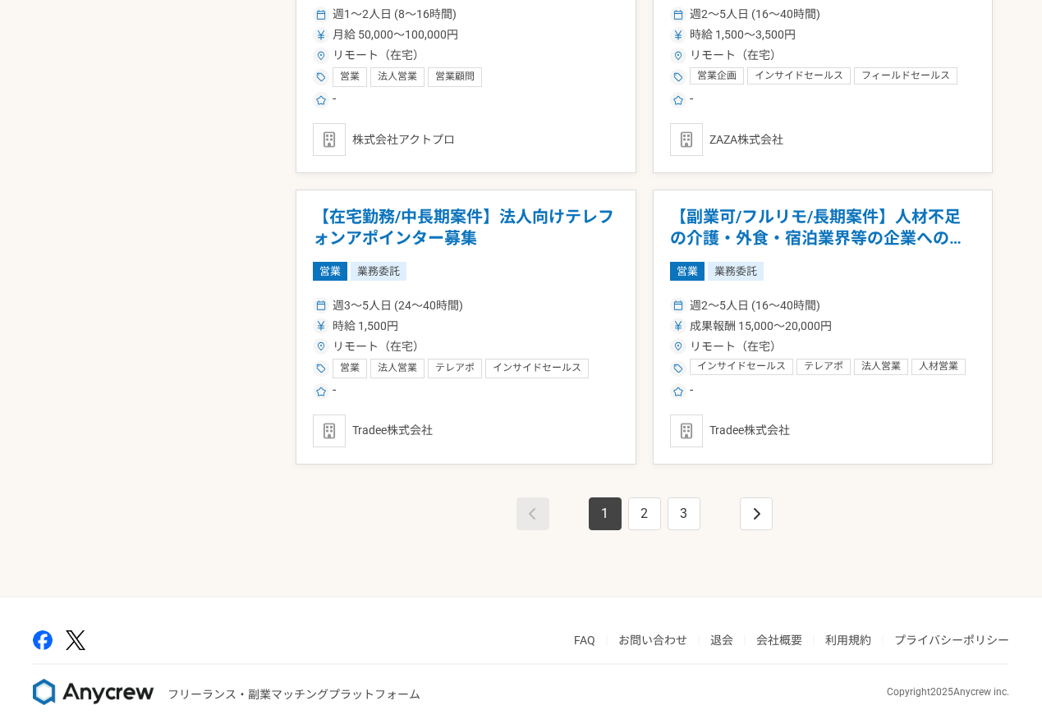
scroll to position [2774, 0]
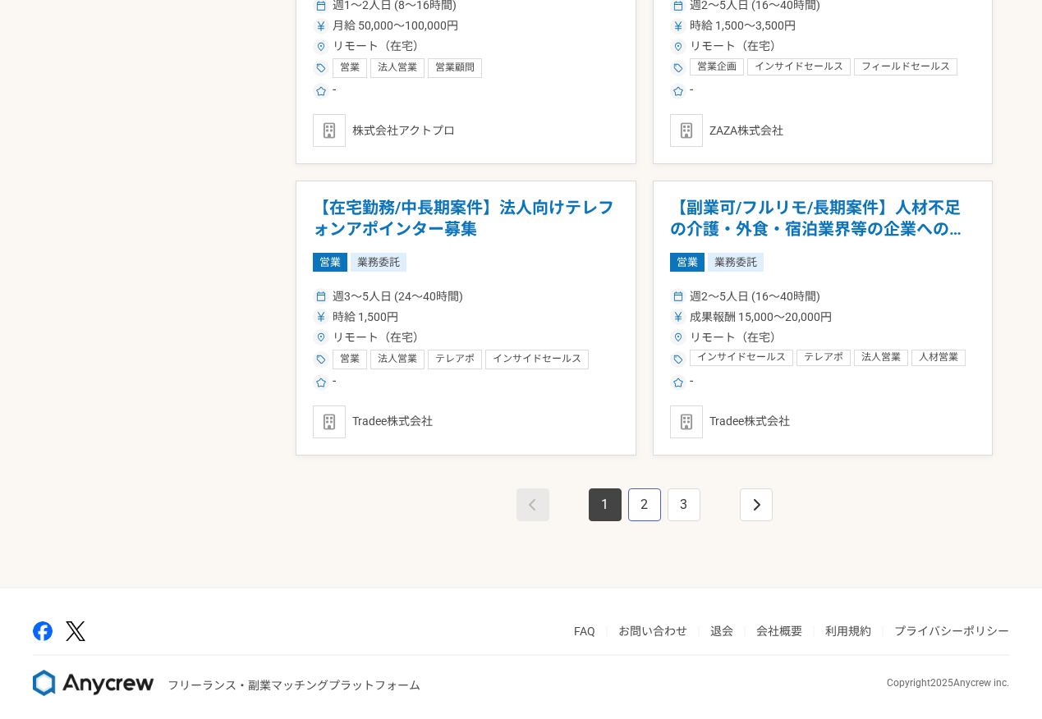
click at [635, 502] on link "2" at bounding box center [644, 505] width 33 height 33
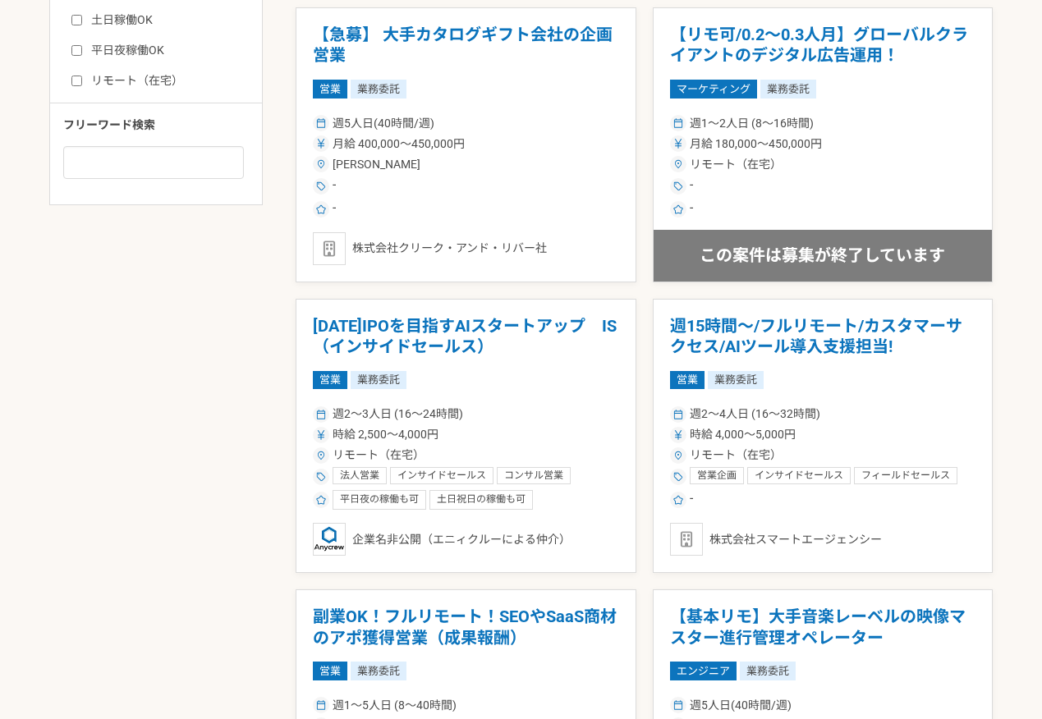
scroll to position [910, 0]
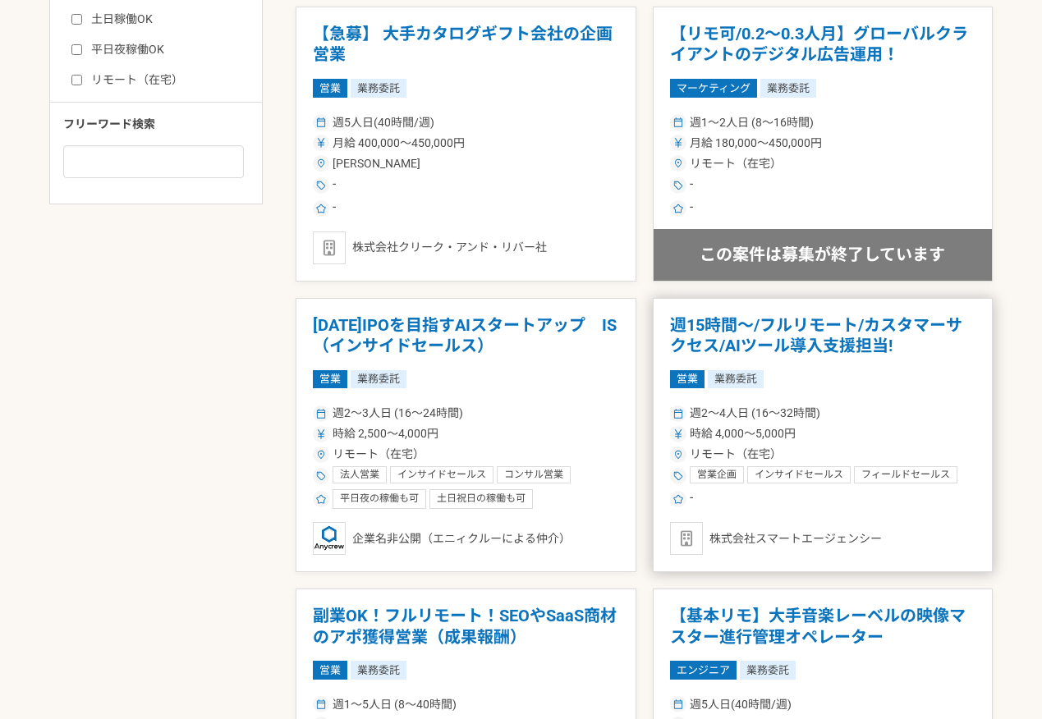
click at [761, 348] on h1 "週15時間〜/フルリモート/カスタマーサクセス/AIツール導入支援担当!" at bounding box center [823, 336] width 306 height 42
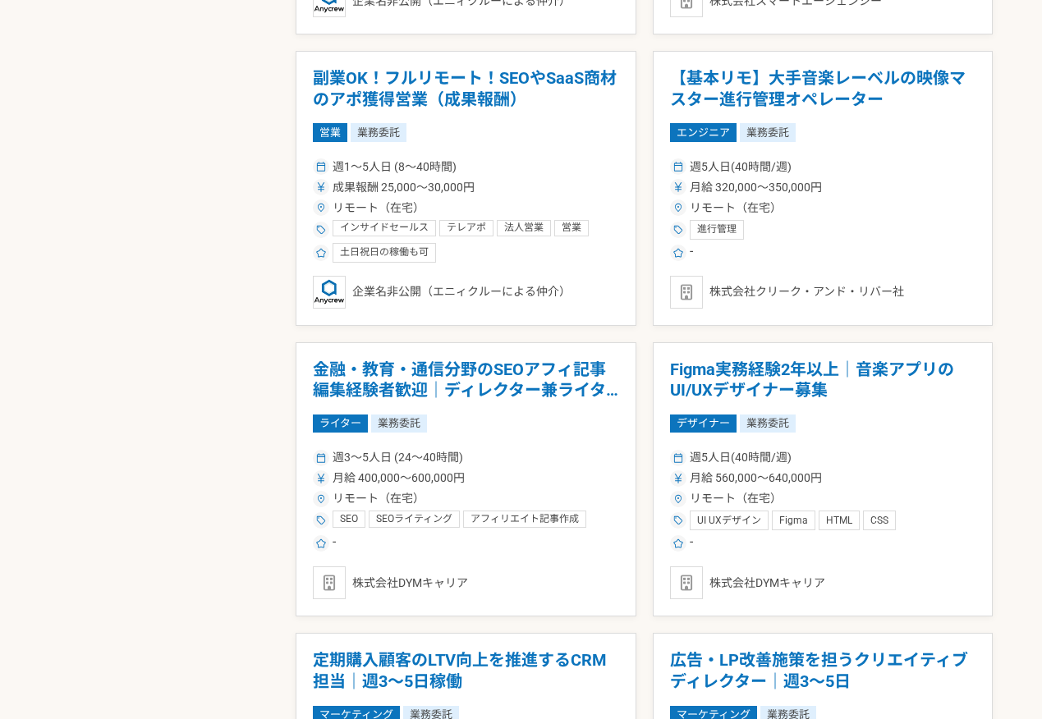
scroll to position [1449, 0]
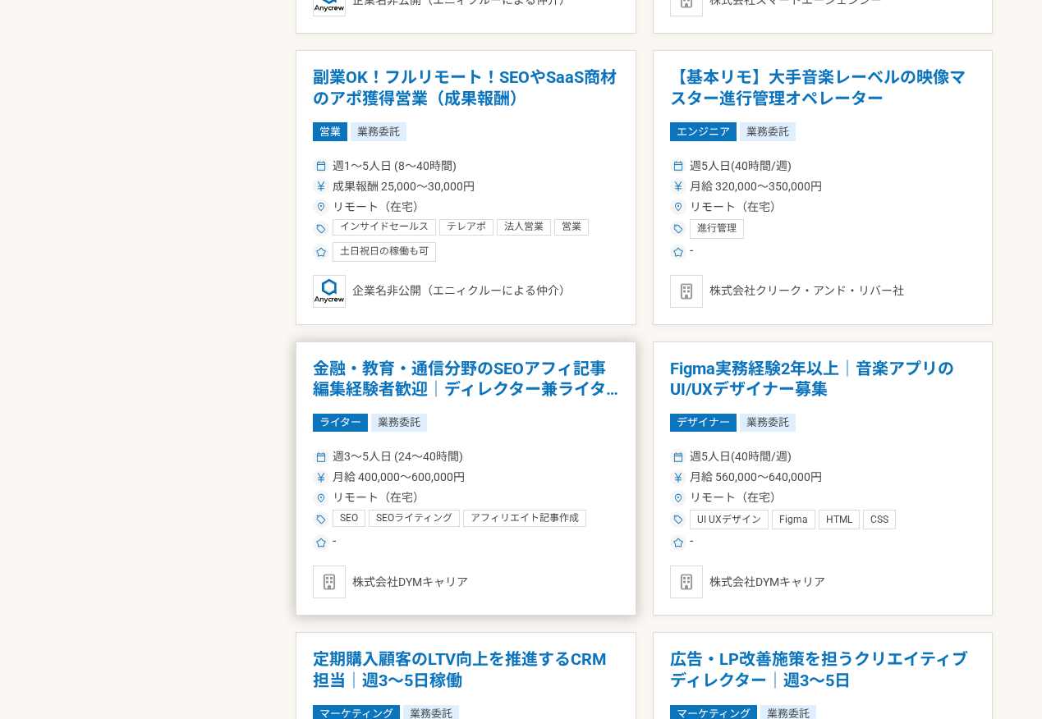
click at [379, 387] on h1 "金融・教育・通信分野のSEOアフィ記事編集経験者歓迎｜ディレクター兼ライター" at bounding box center [466, 380] width 306 height 42
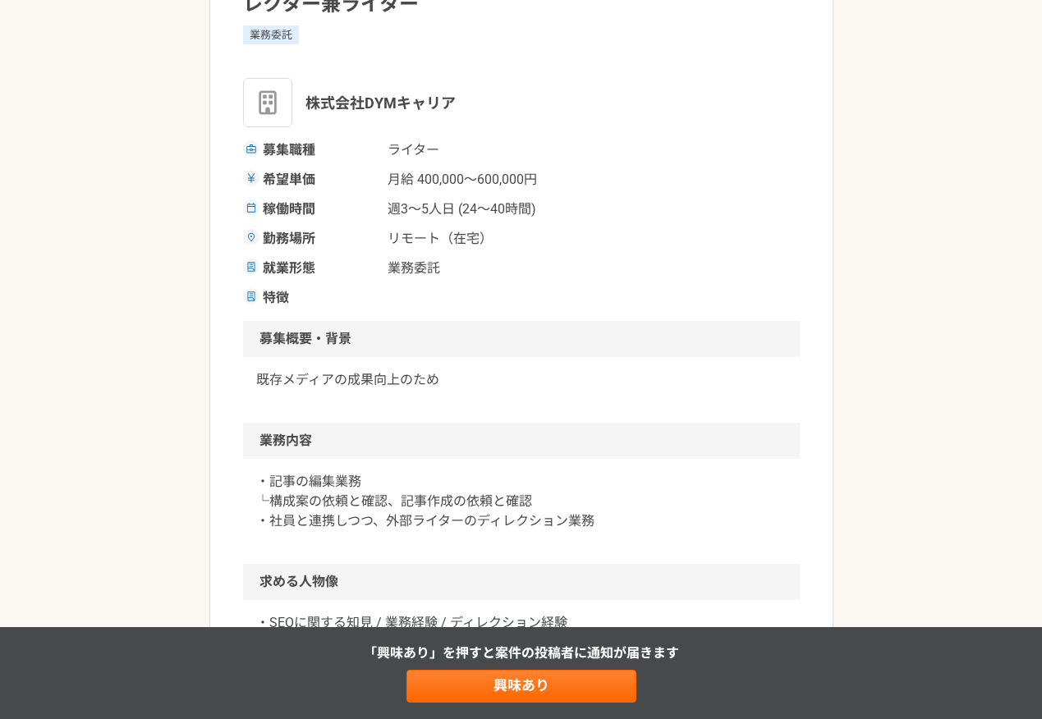
scroll to position [188, 0]
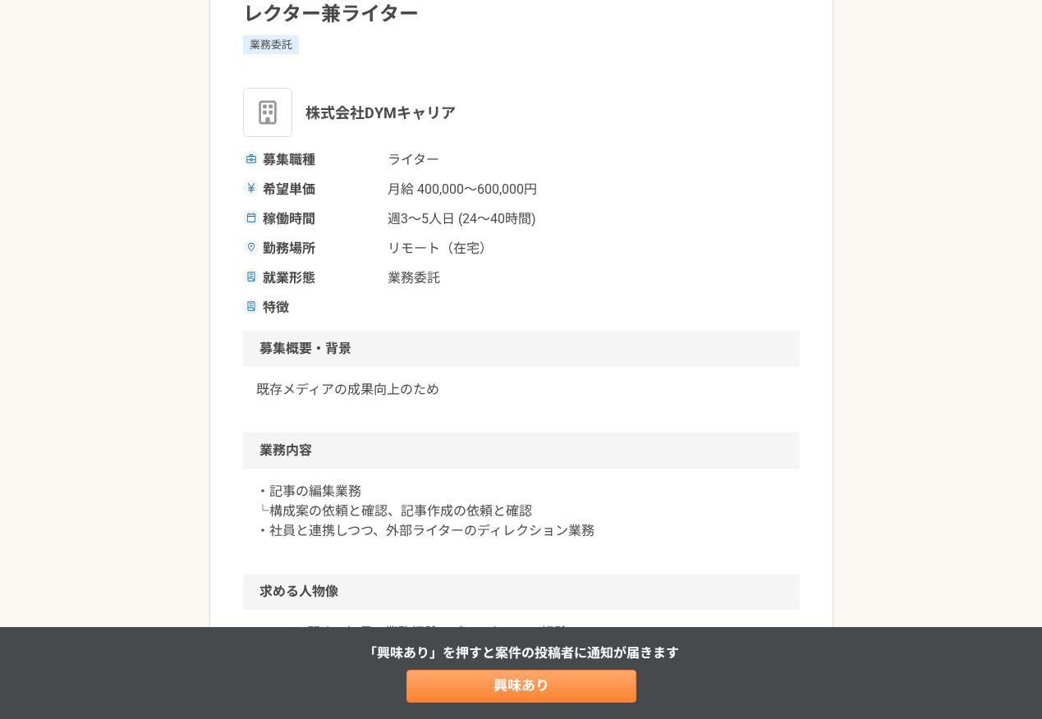
click at [421, 678] on link "興味あり" at bounding box center [522, 686] width 230 height 33
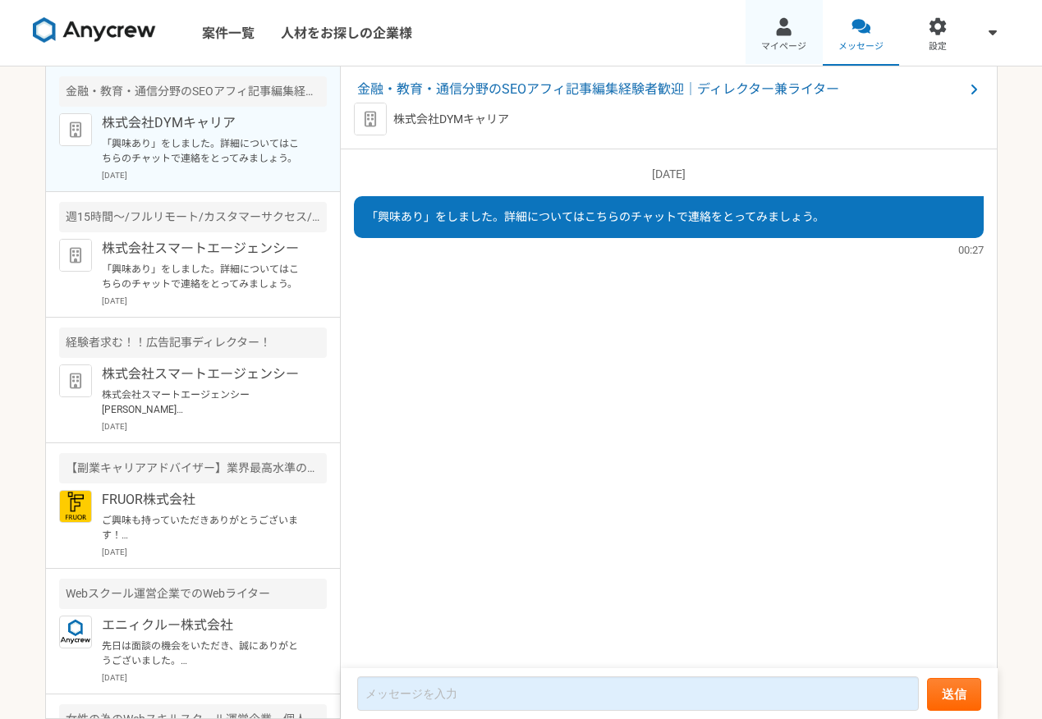
click at [780, 25] on div at bounding box center [783, 26] width 19 height 19
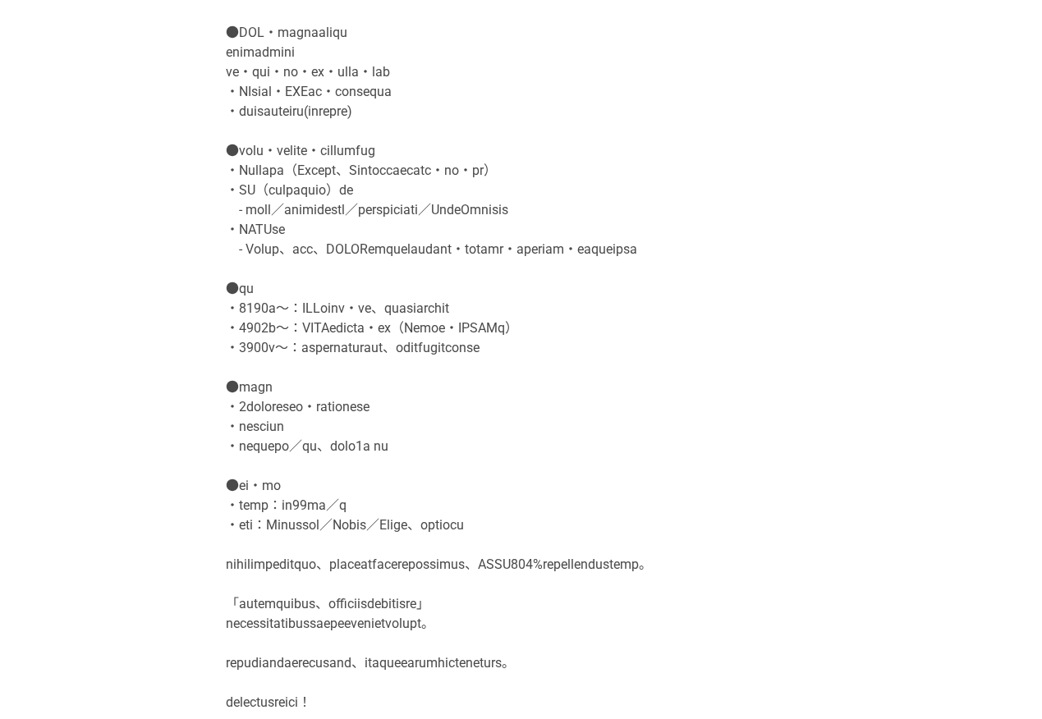
scroll to position [410, 0]
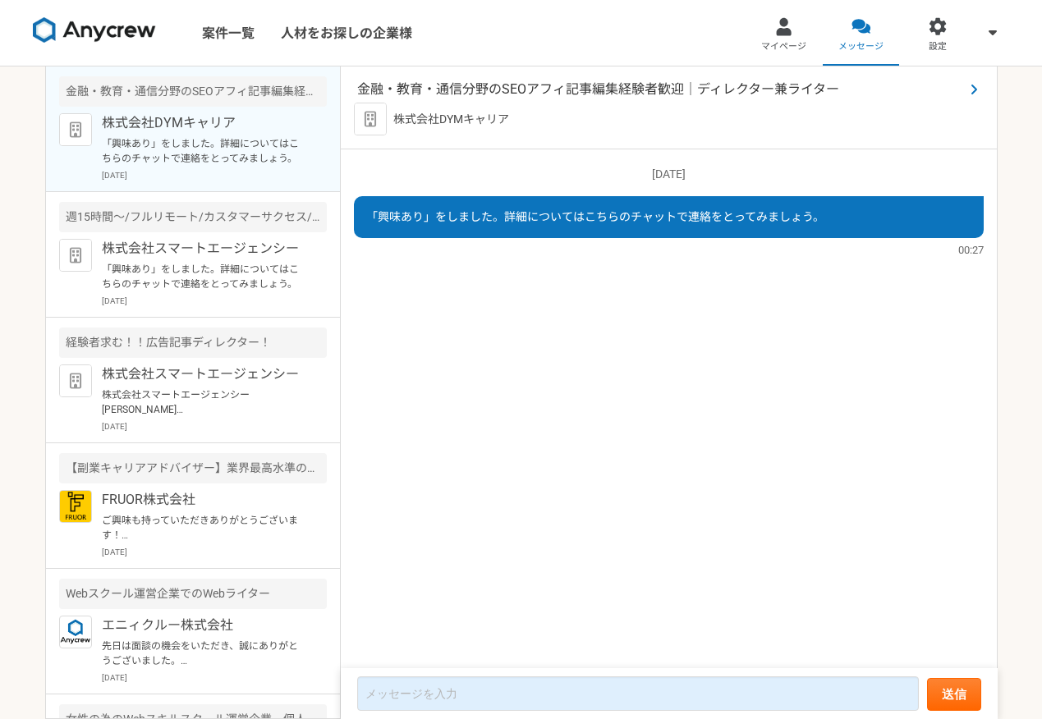
click at [436, 90] on span "金融・教育・通信分野のSEOアフィ記事編集経験者歓迎｜ディレクター兼ライター" at bounding box center [660, 90] width 607 height 20
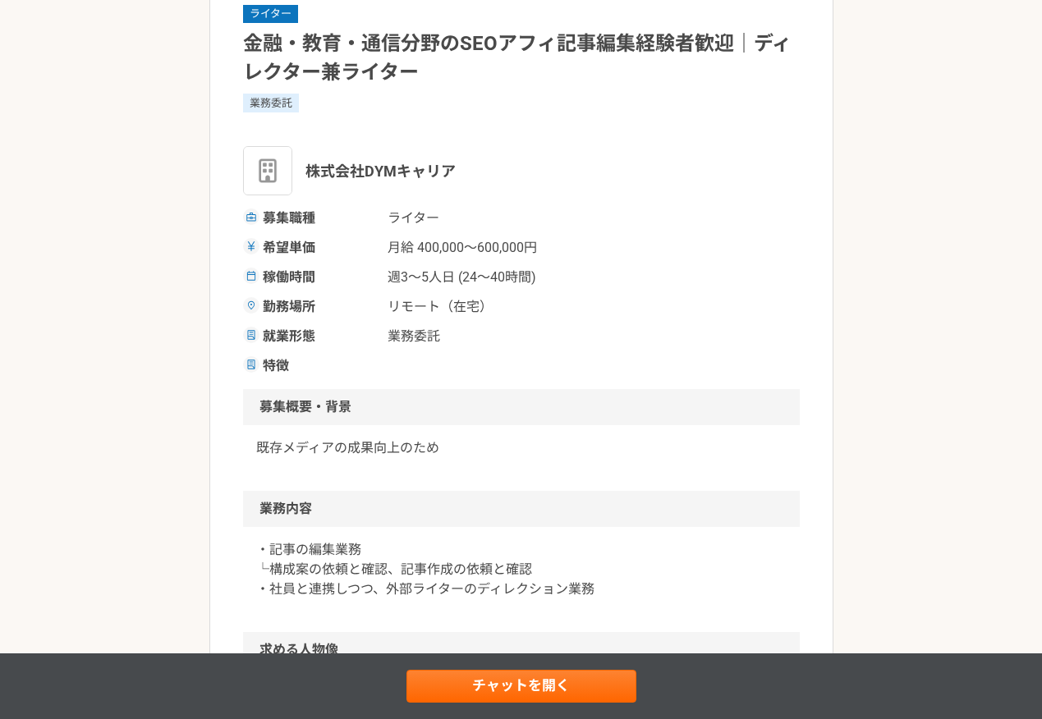
scroll to position [19, 0]
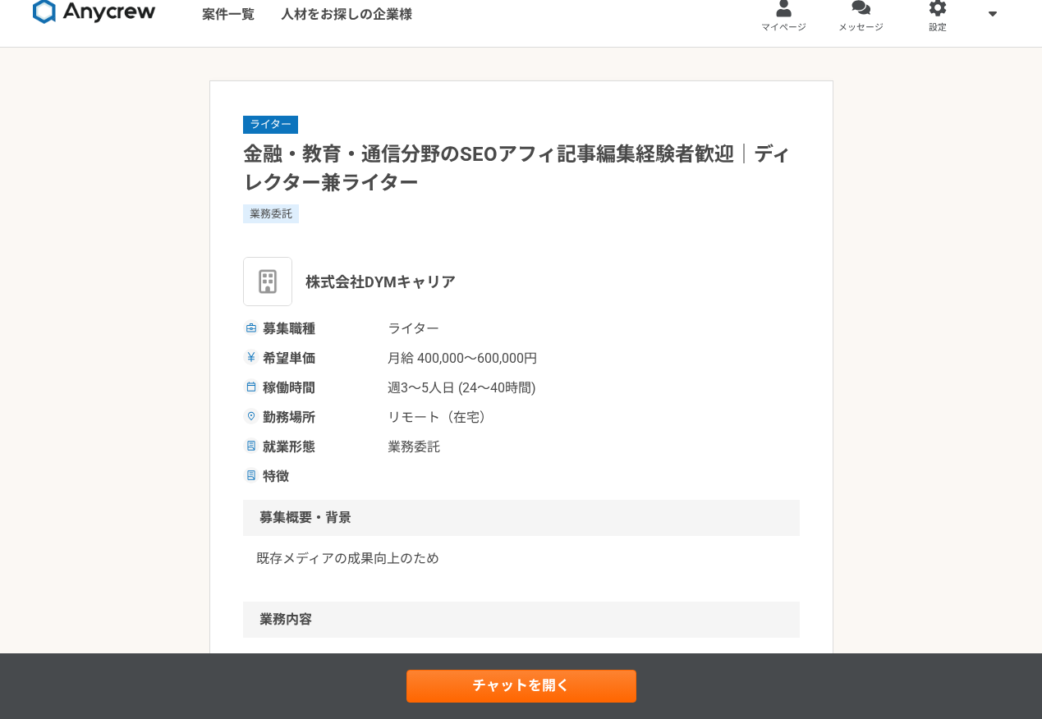
click at [105, 5] on img at bounding box center [94, 11] width 123 height 26
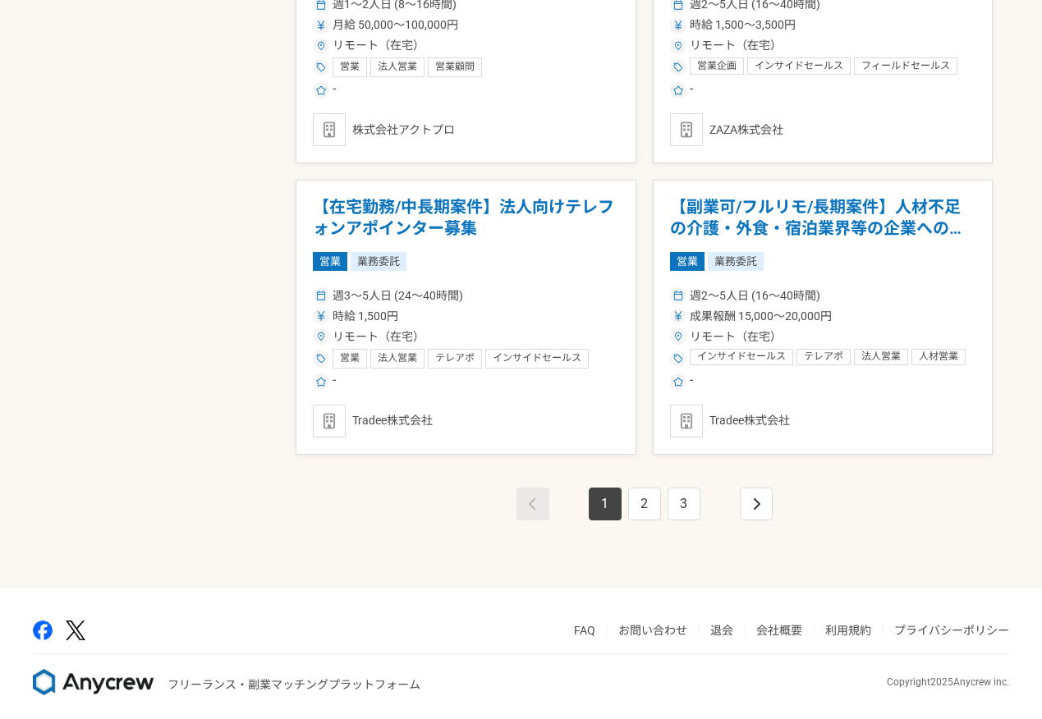
scroll to position [2784, 0]
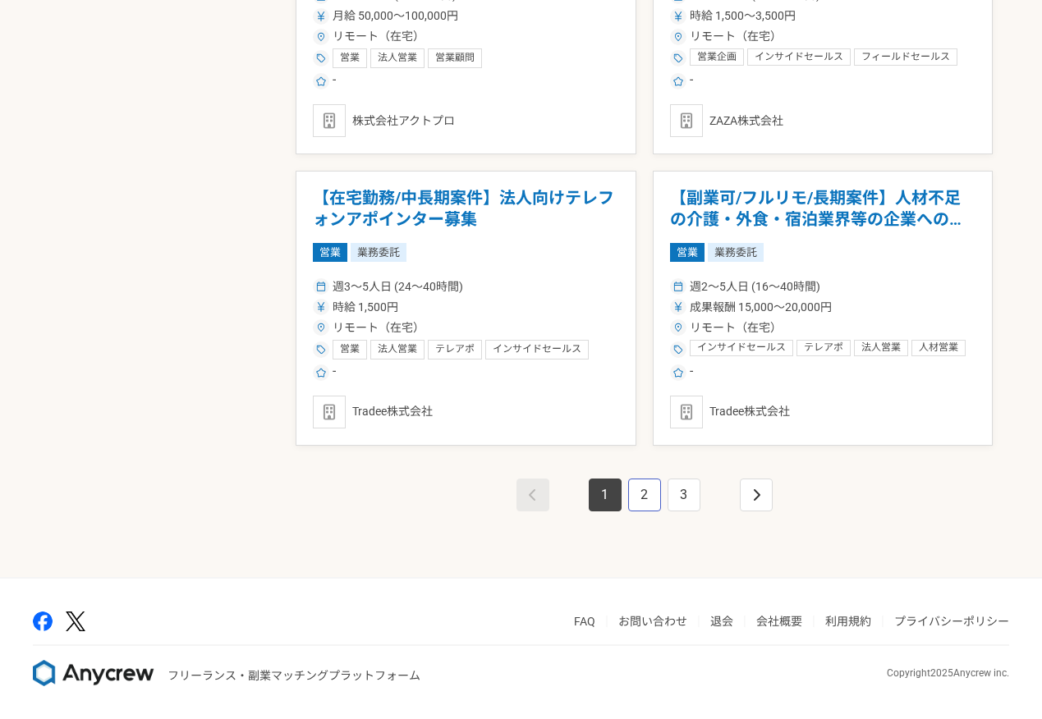
click at [637, 502] on link "2" at bounding box center [644, 495] width 33 height 33
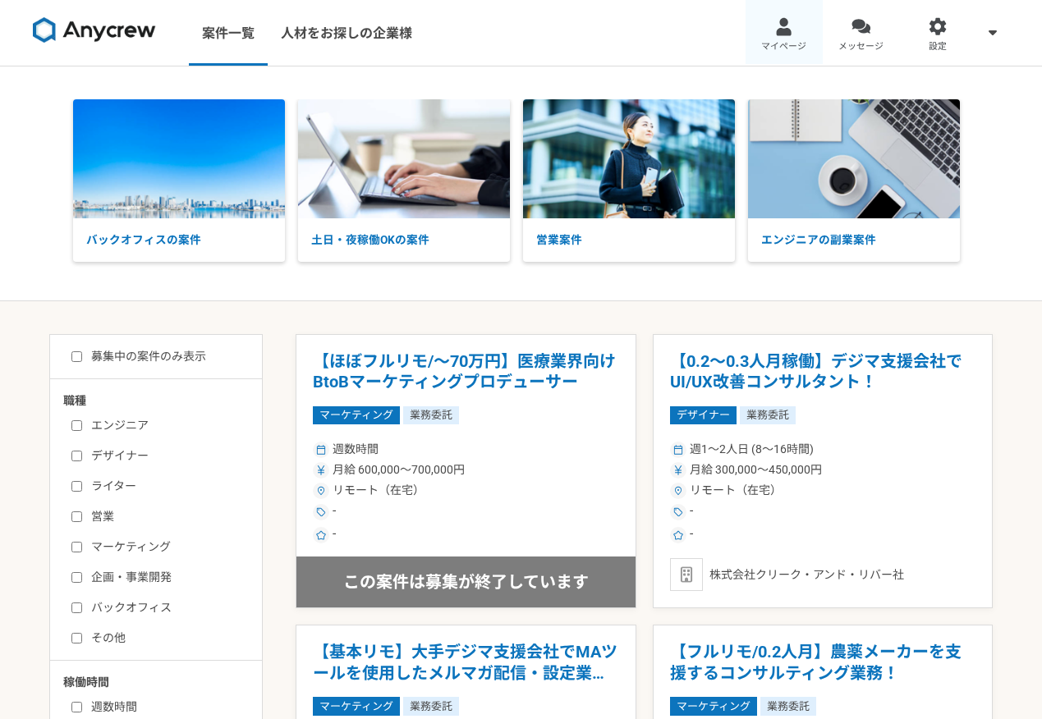
click at [785, 38] on link "マイページ" at bounding box center [784, 33] width 77 height 66
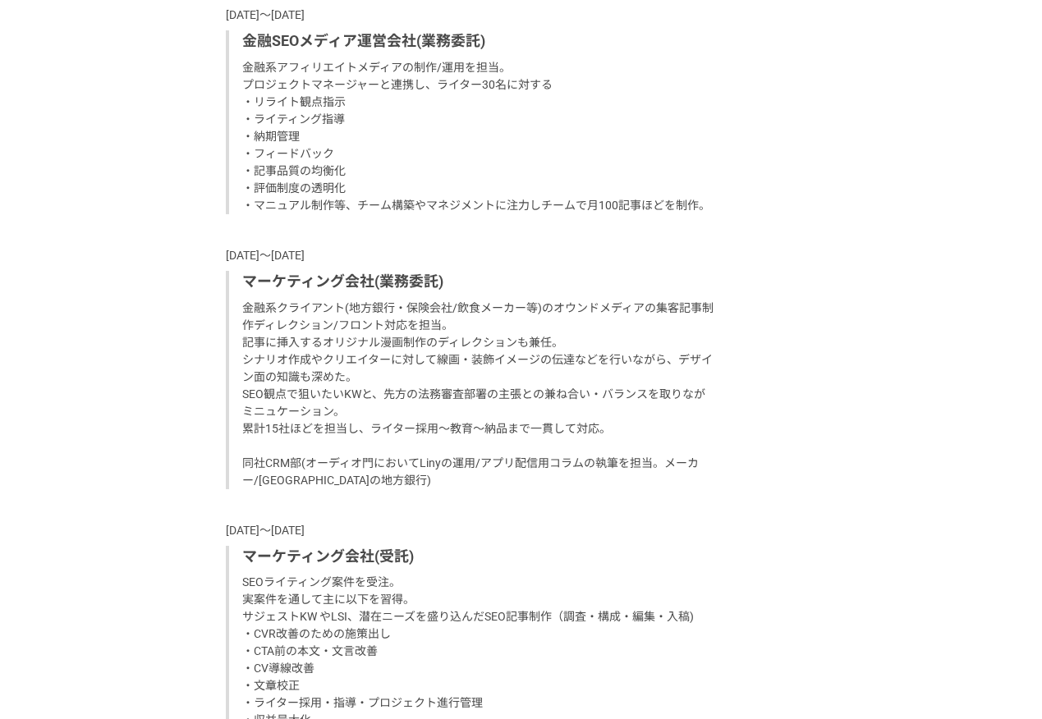
scroll to position [2511, 0]
